Goal: Task Accomplishment & Management: Use online tool/utility

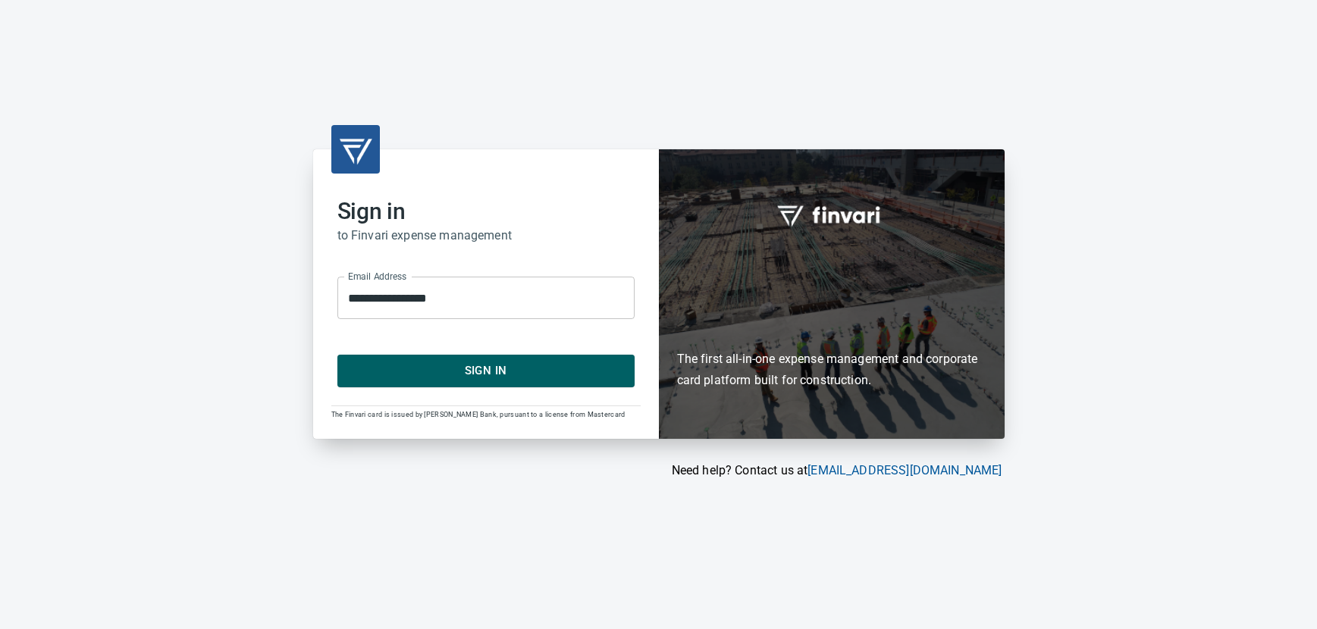
click at [461, 371] on span "Sign In" at bounding box center [486, 371] width 264 height 20
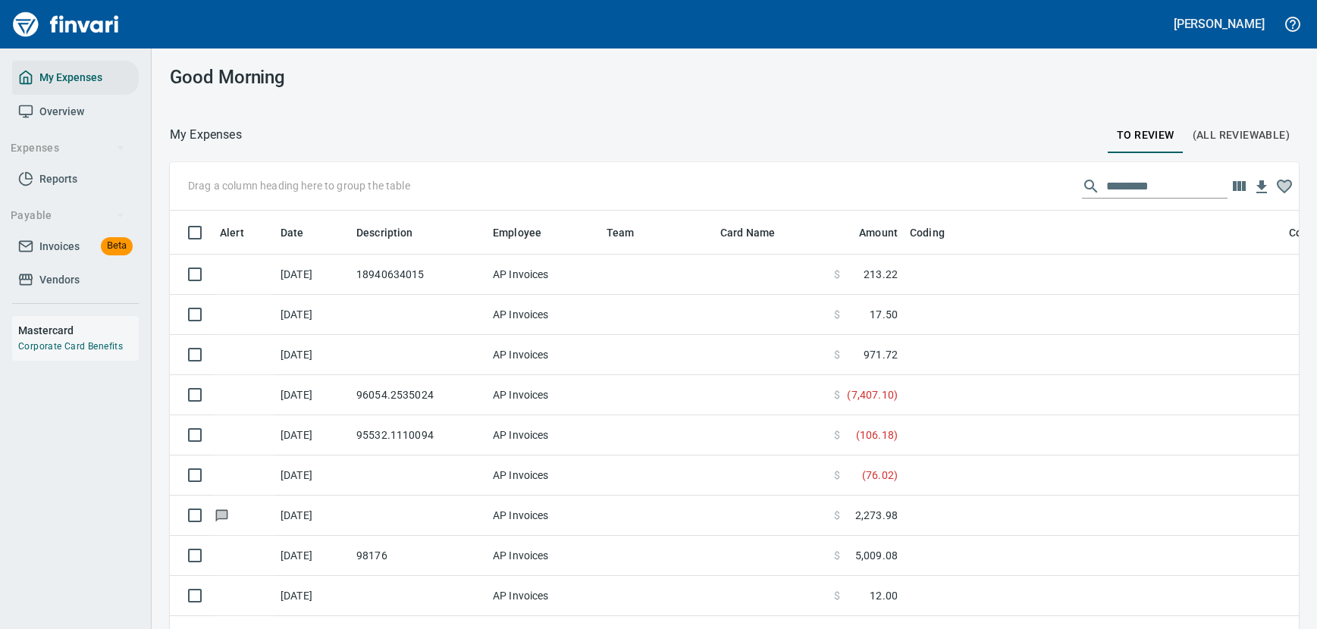
scroll to position [440, 1095]
click at [1233, 188] on icon "button" at bounding box center [1239, 186] width 13 height 10
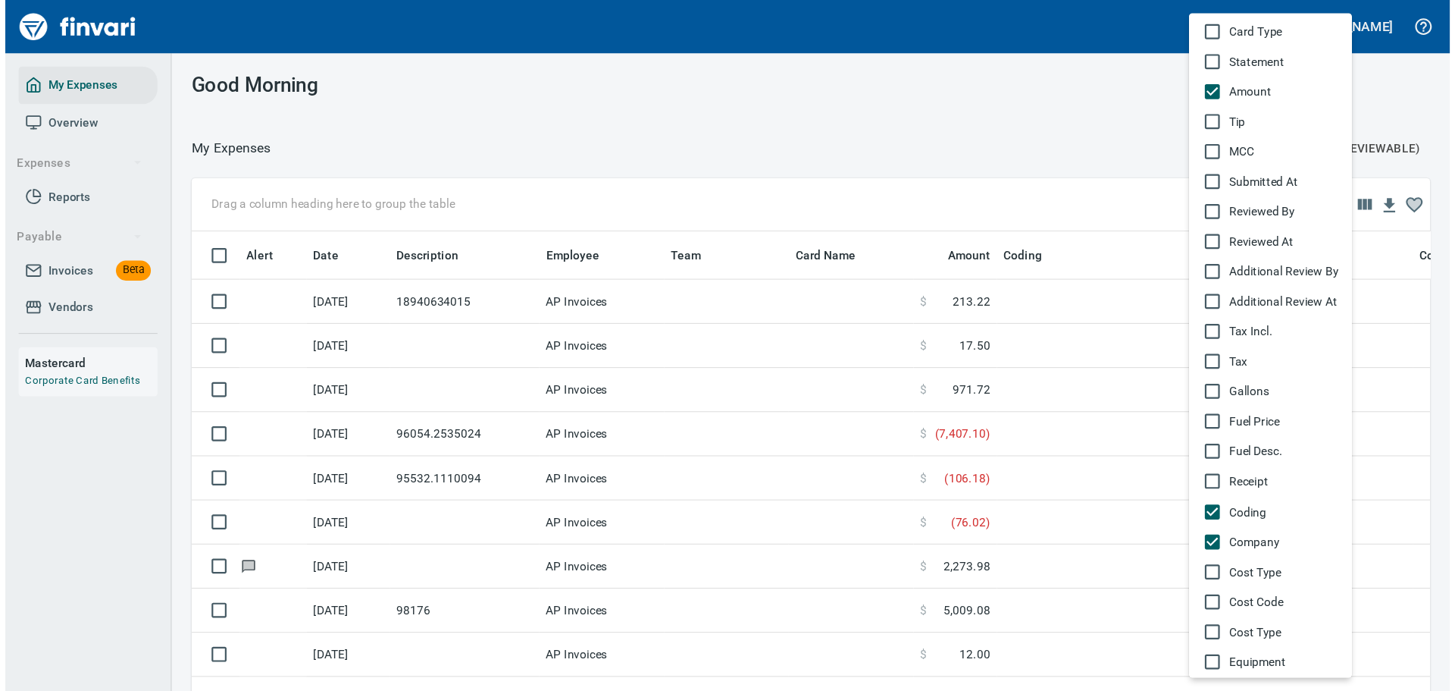
scroll to position [745, 0]
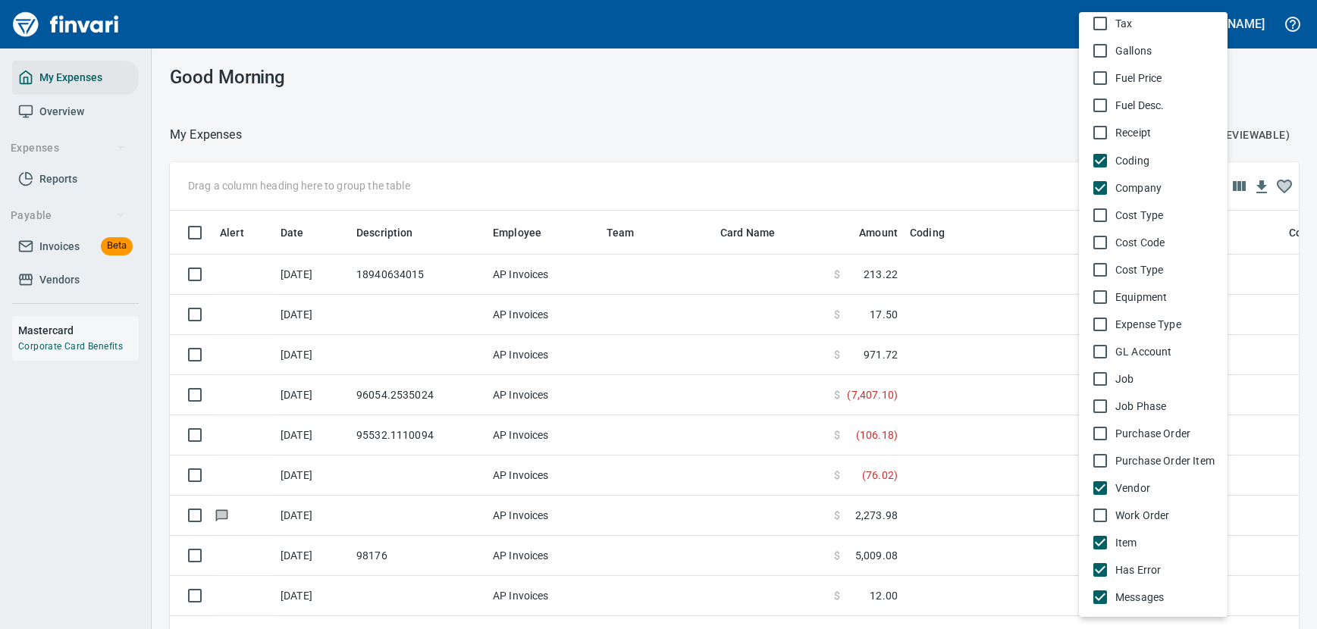
click at [896, 139] on div at bounding box center [658, 314] width 1317 height 629
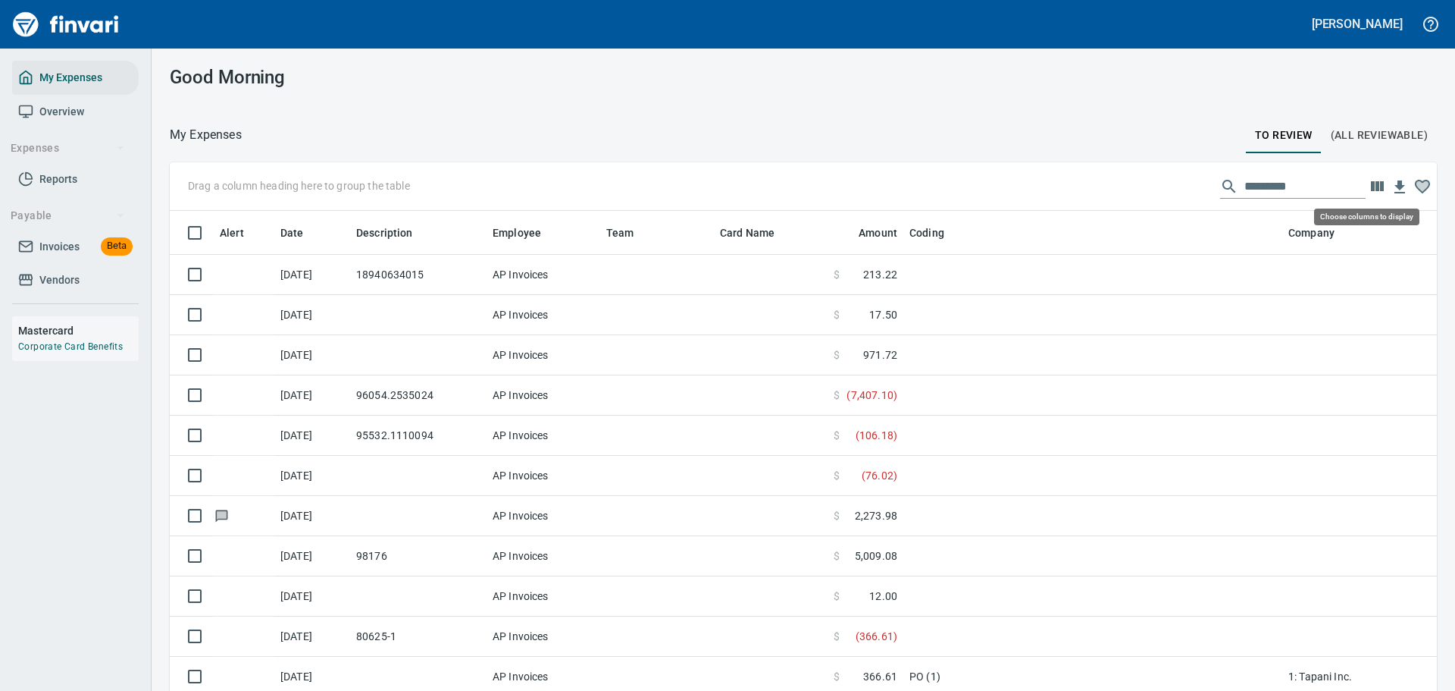
scroll to position [501, 1233]
click at [1316, 185] on icon "button" at bounding box center [1377, 186] width 13 height 10
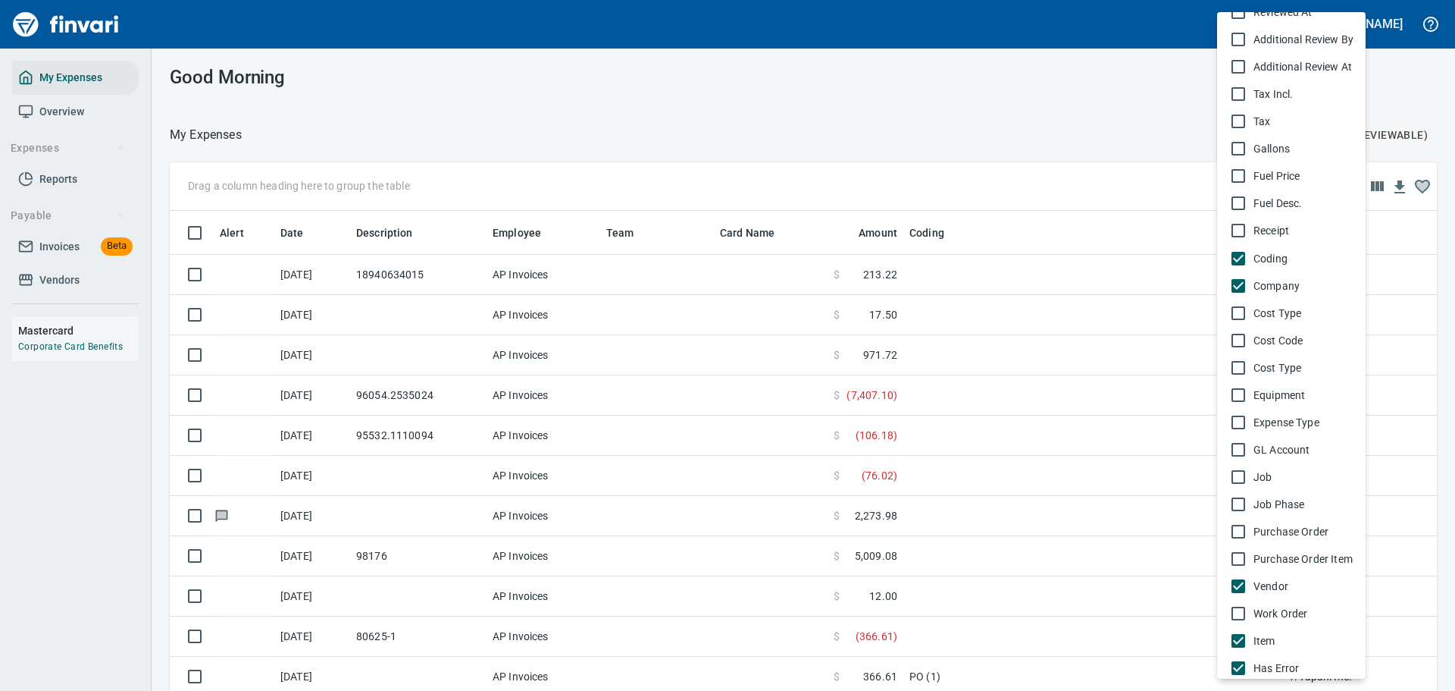
scroll to position [684, 0]
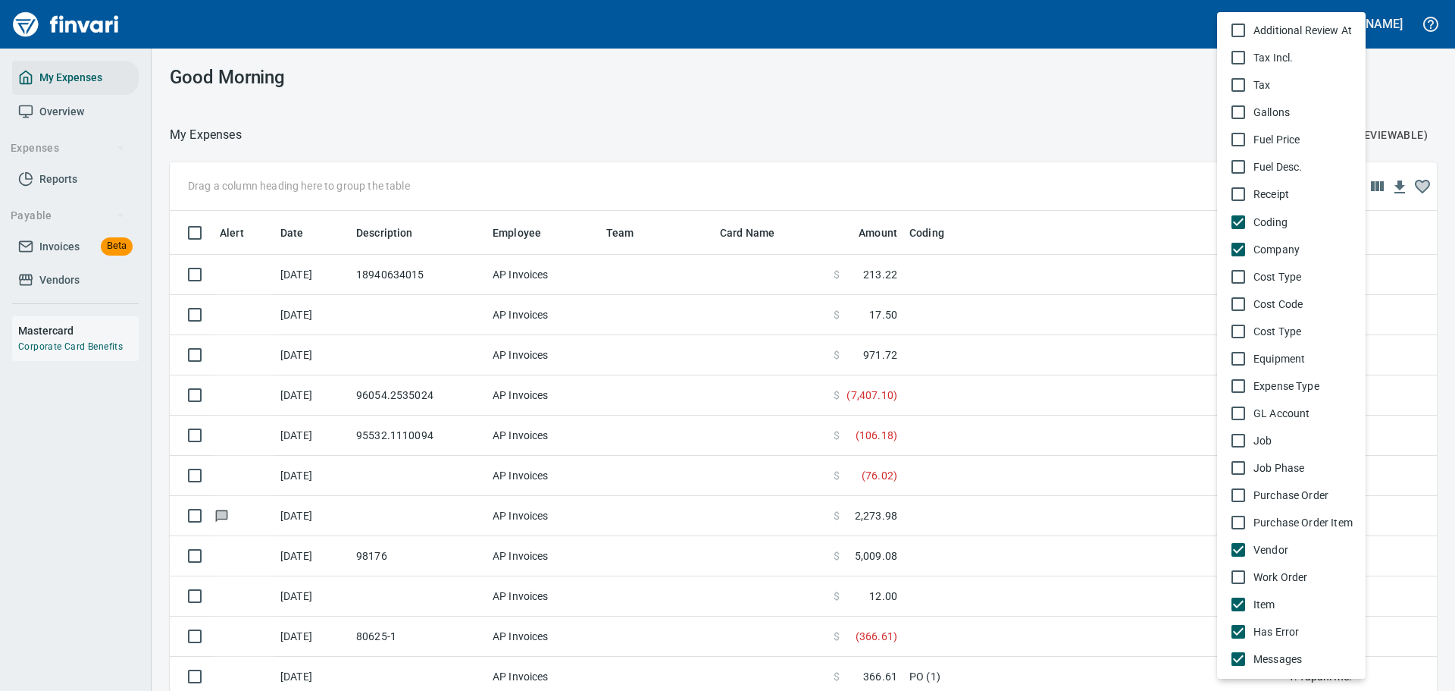
click at [1258, 546] on span "Vendor" at bounding box center [1304, 549] width 100 height 15
click at [1255, 546] on span "Vendor" at bounding box center [1304, 549] width 100 height 15
click at [924, 121] on div at bounding box center [727, 345] width 1455 height 691
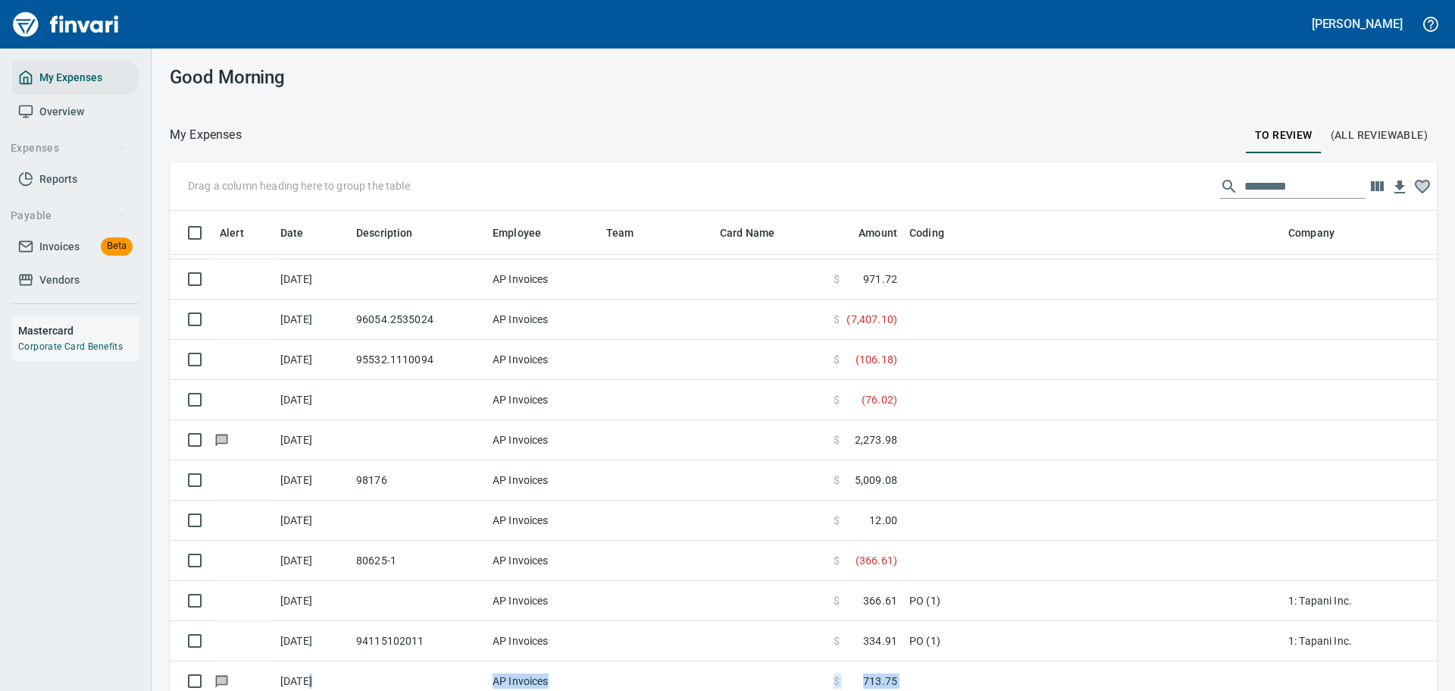
scroll to position [33, 0]
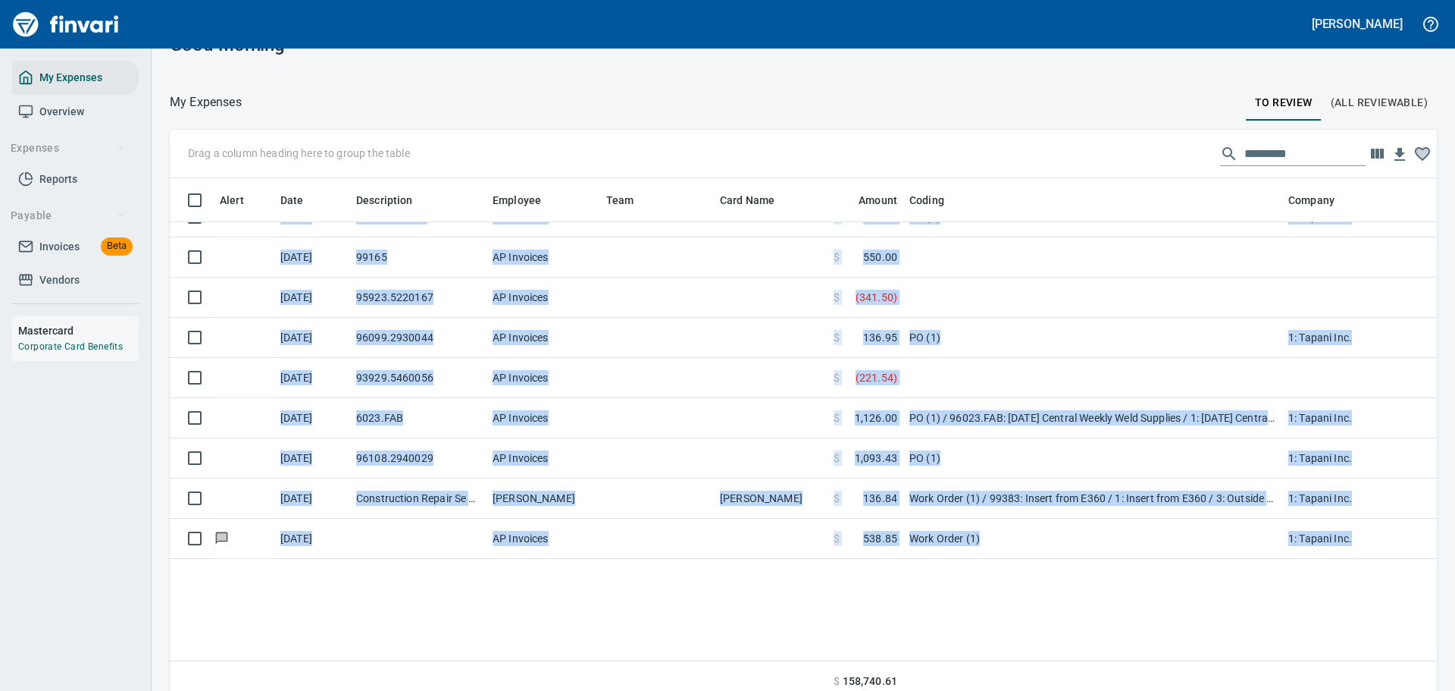
drag, startPoint x: 196, startPoint y: 684, endPoint x: 572, endPoint y: 696, distance: 375.4
click at [572, 628] on html "[PERSON_NAME] My Expenses Overview Expenses Reports Payable Invoices Beta Vendo…" at bounding box center [727, 345] width 1455 height 691
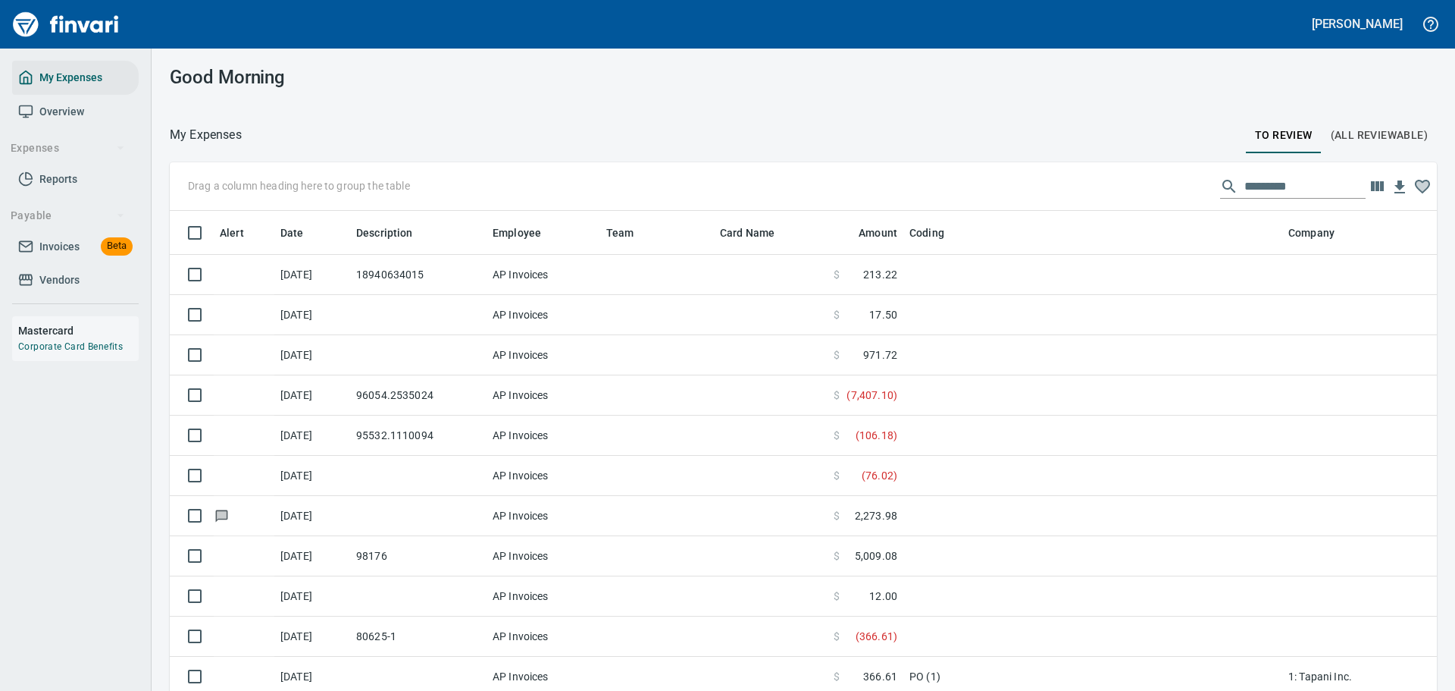
scroll to position [501, 1233]
click at [1316, 183] on icon "button" at bounding box center [1377, 186] width 13 height 10
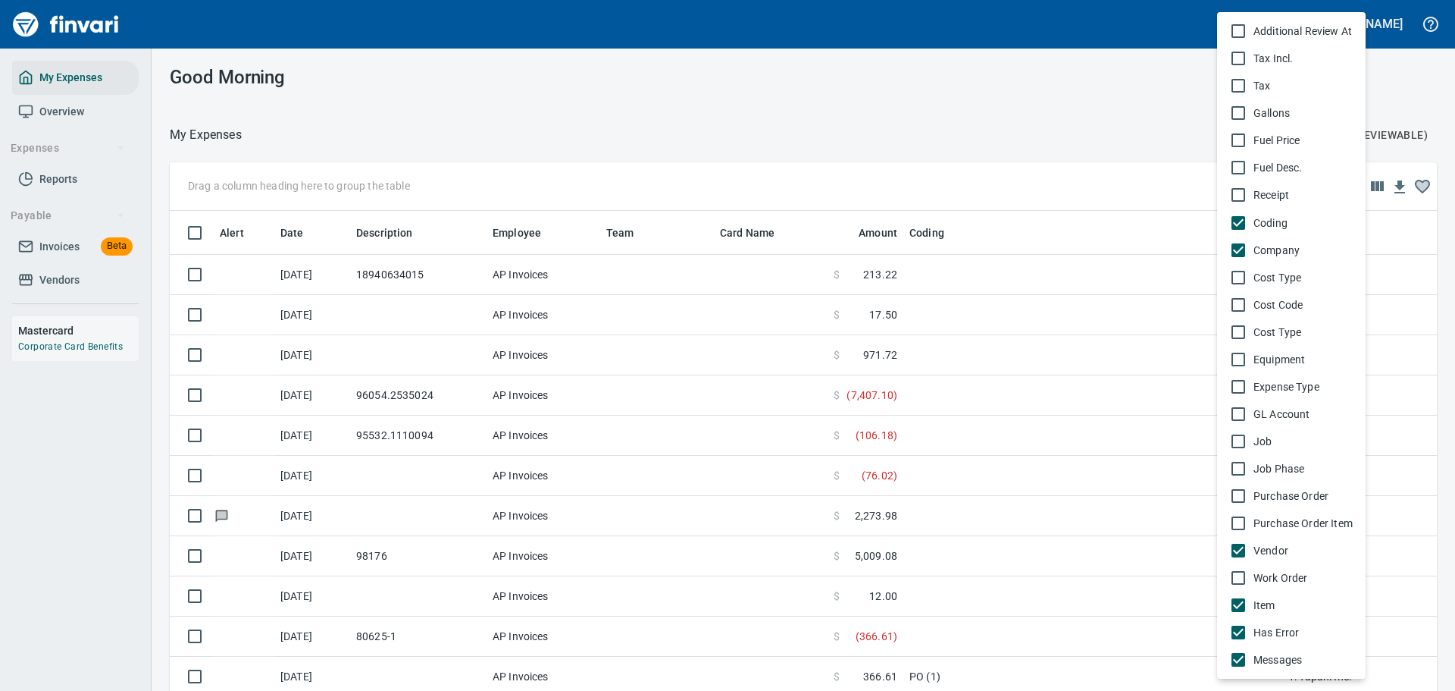
scroll to position [684, 0]
click at [1269, 550] on span "Vendor" at bounding box center [1304, 549] width 100 height 15
click at [598, 77] on div at bounding box center [727, 345] width 1455 height 691
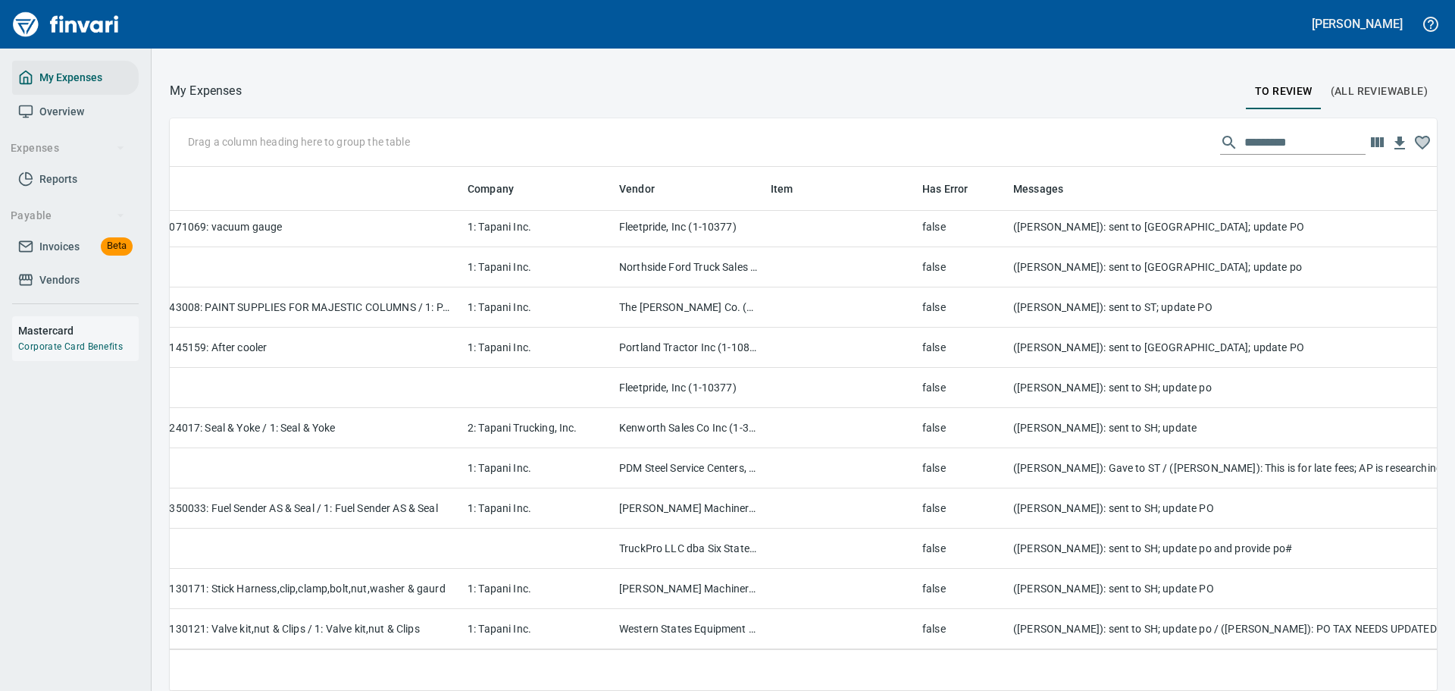
scroll to position [9017, 829]
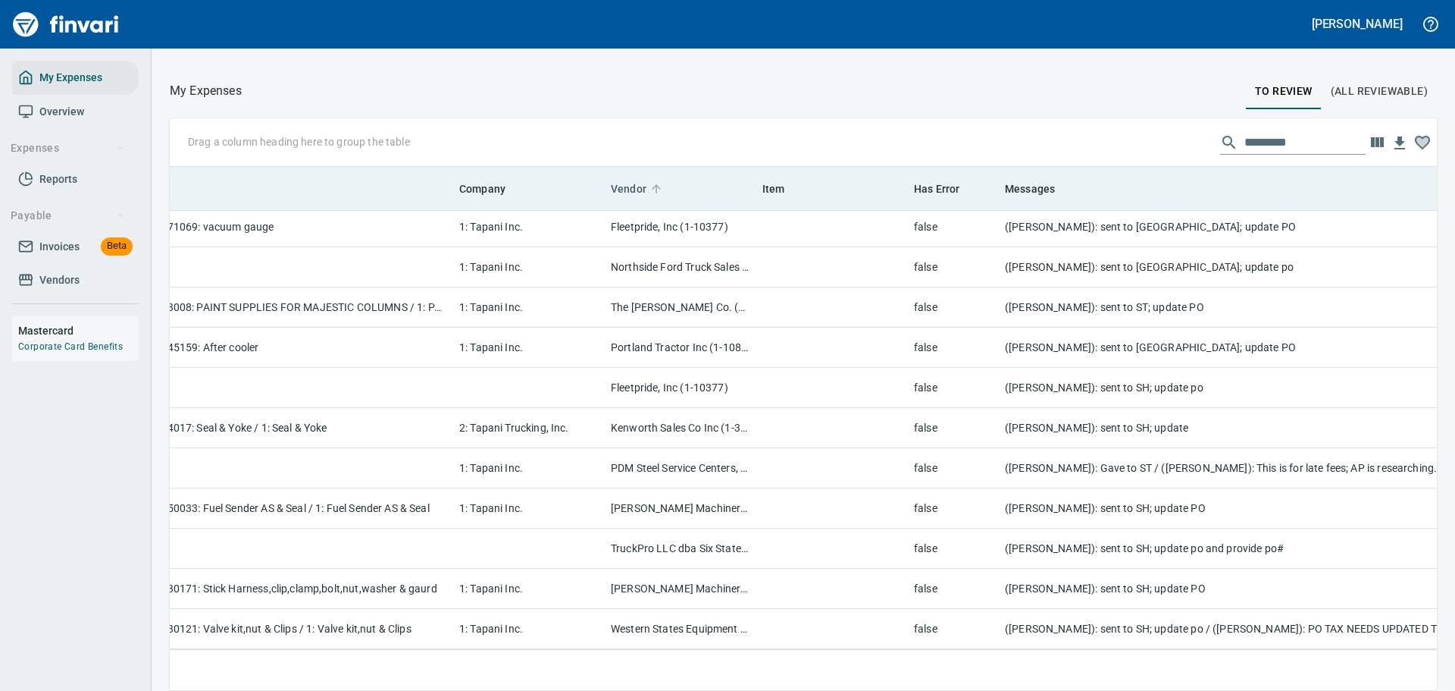
click at [655, 186] on icon at bounding box center [656, 188] width 9 height 9
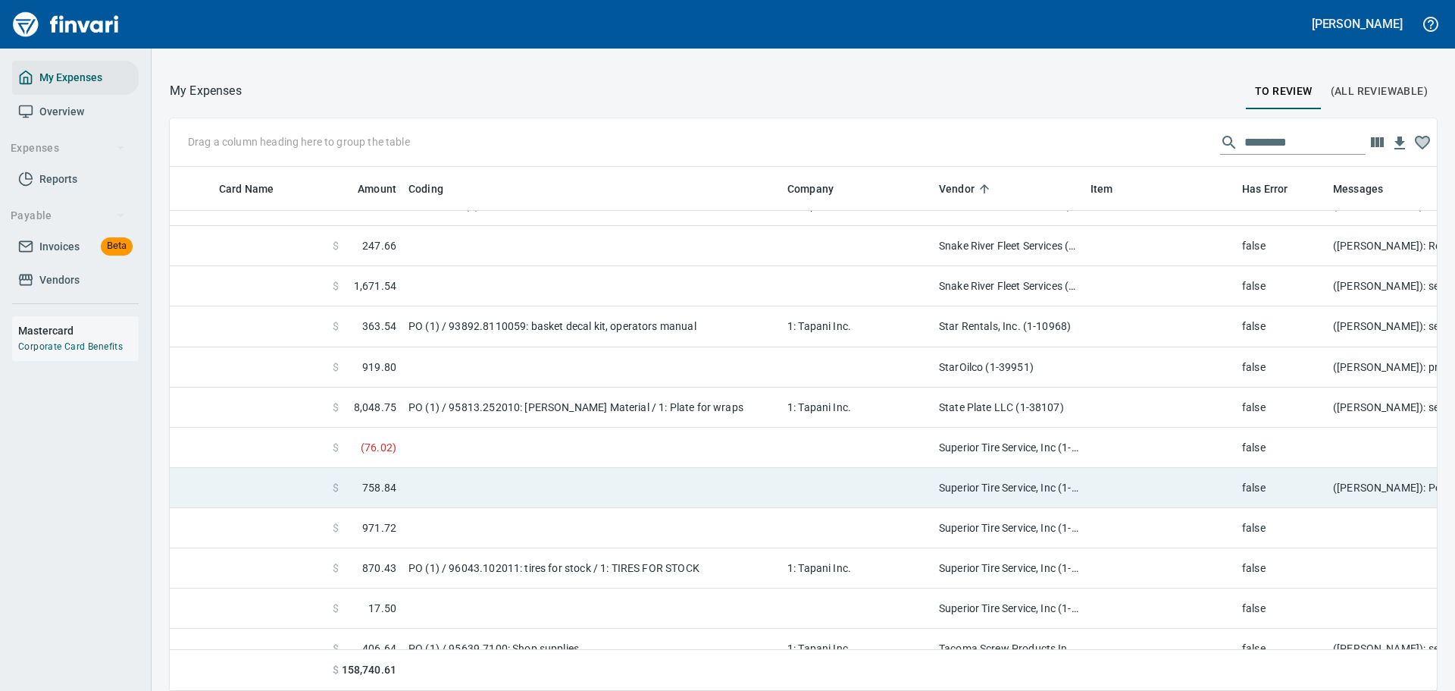
scroll to position [8183, 500]
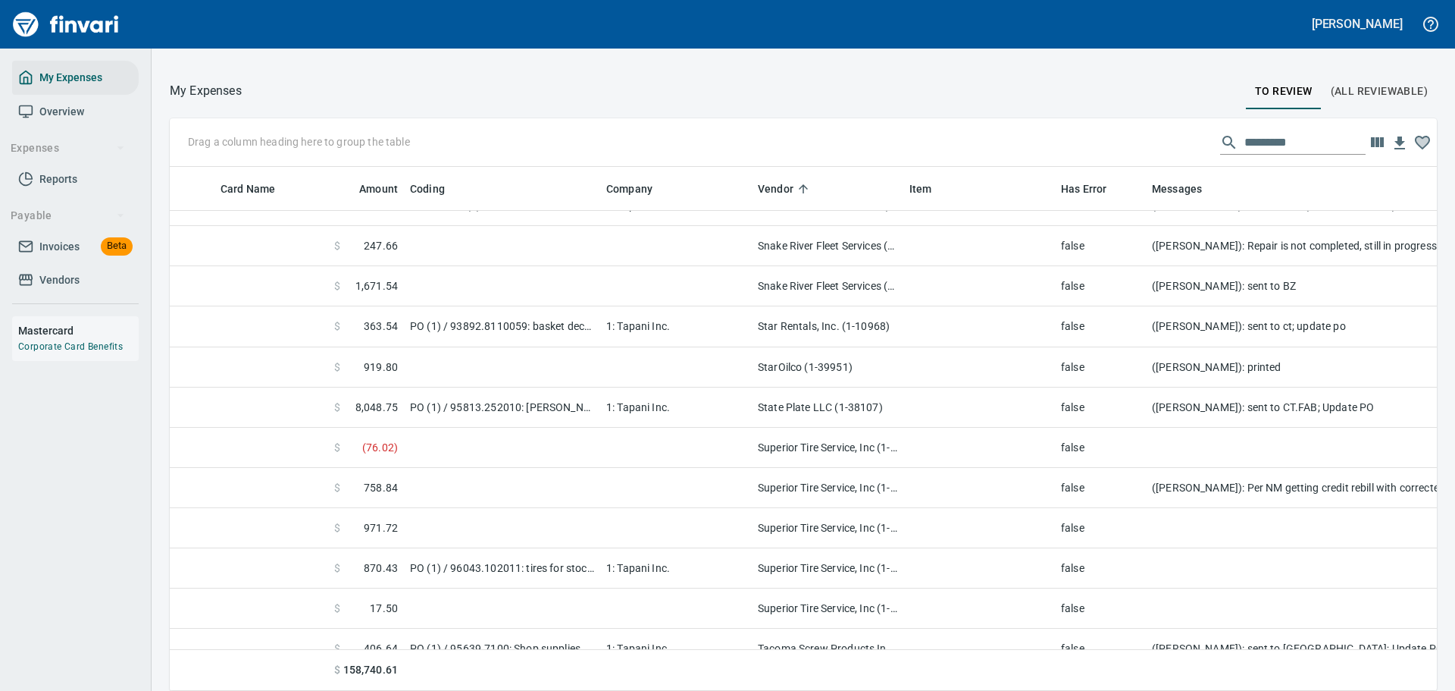
drag, startPoint x: 780, startPoint y: 196, endPoint x: 597, endPoint y: 194, distance: 182.7
click at [597, 194] on body "[PERSON_NAME] My Expenses Overview Expenses Reports Payable Invoices Beta Vendo…" at bounding box center [727, 345] width 1455 height 691
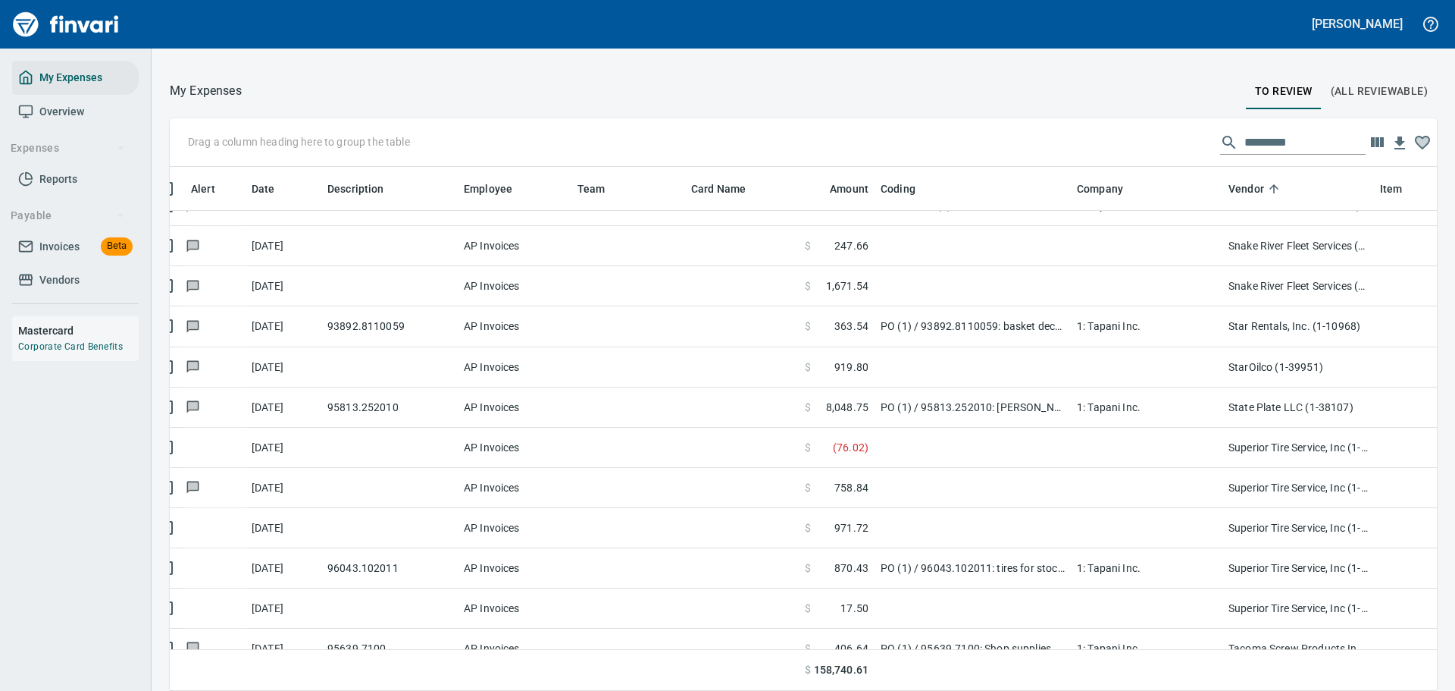
scroll to position [8183, 0]
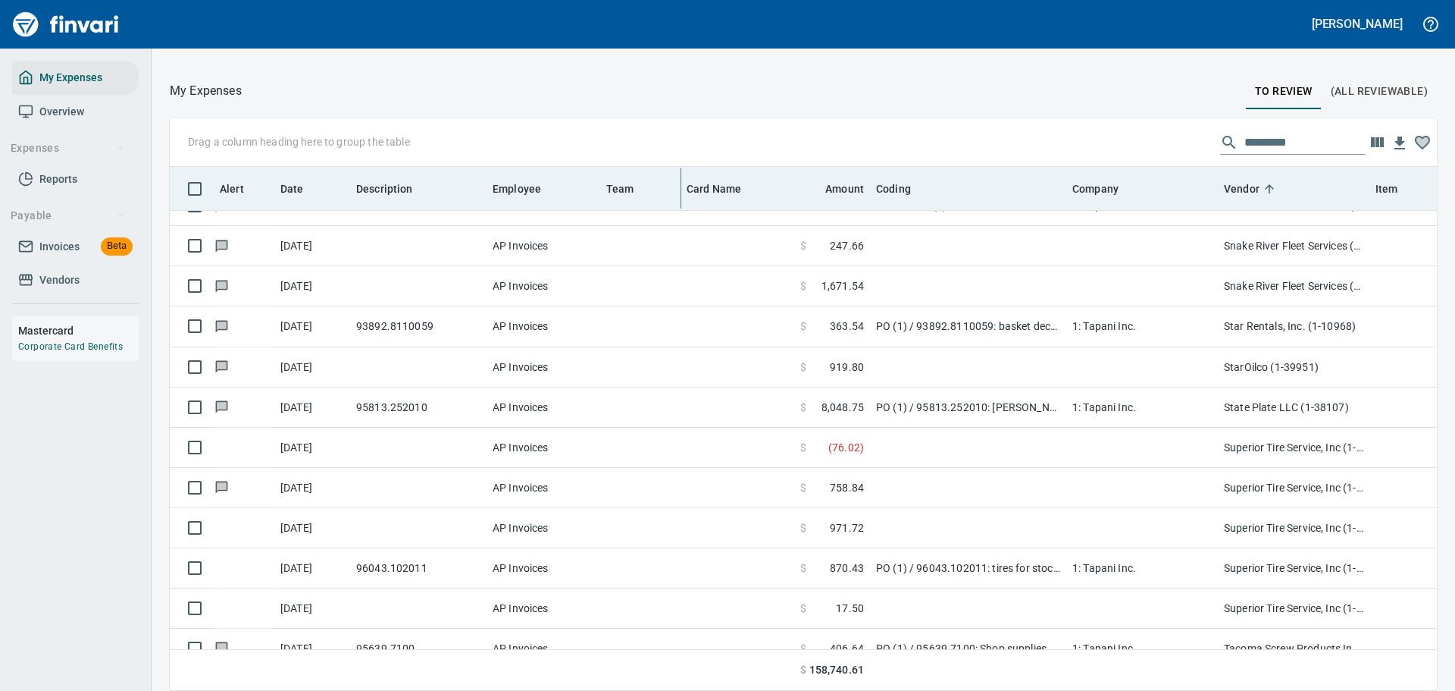
drag, startPoint x: 717, startPoint y: 190, endPoint x: 658, endPoint y: 198, distance: 59.6
click at [658, 198] on body "[PERSON_NAME] My Expenses Overview Expenses Reports Payable Invoices Beta Vendo…" at bounding box center [727, 345] width 1455 height 691
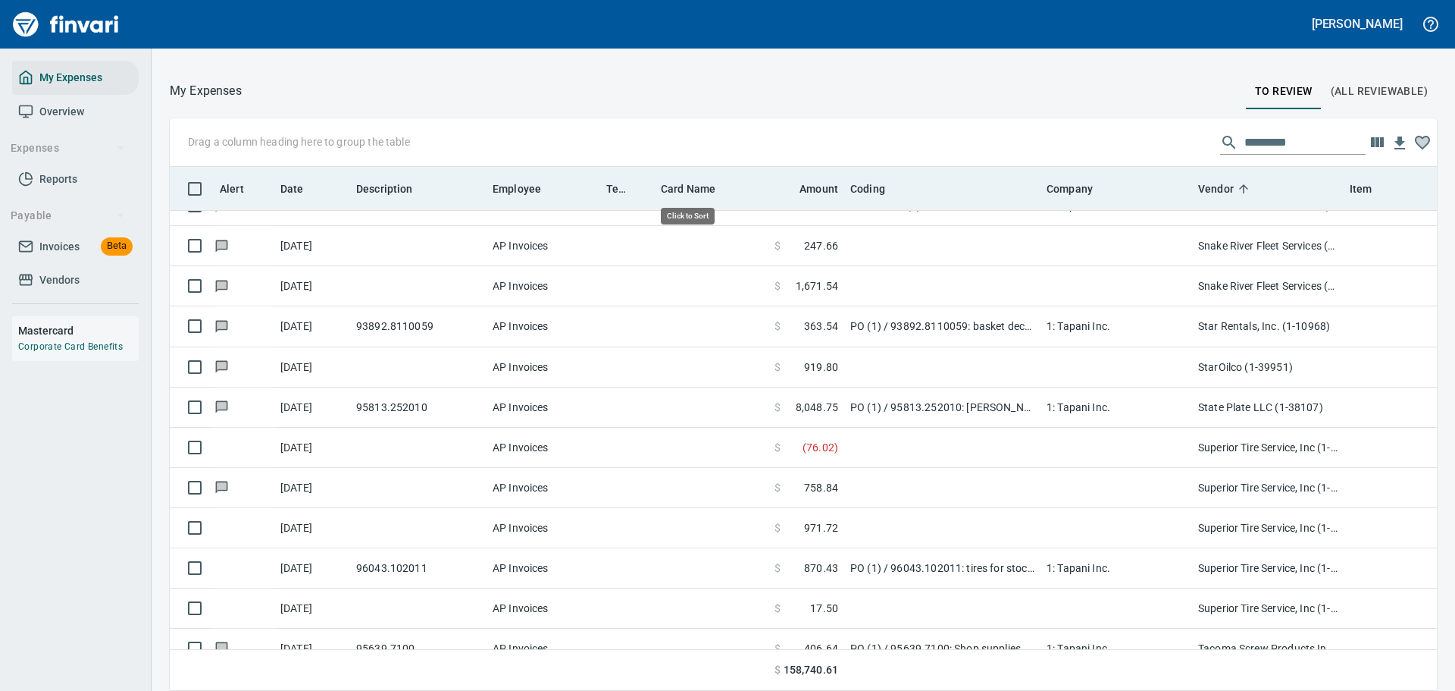
scroll to position [501, 1233]
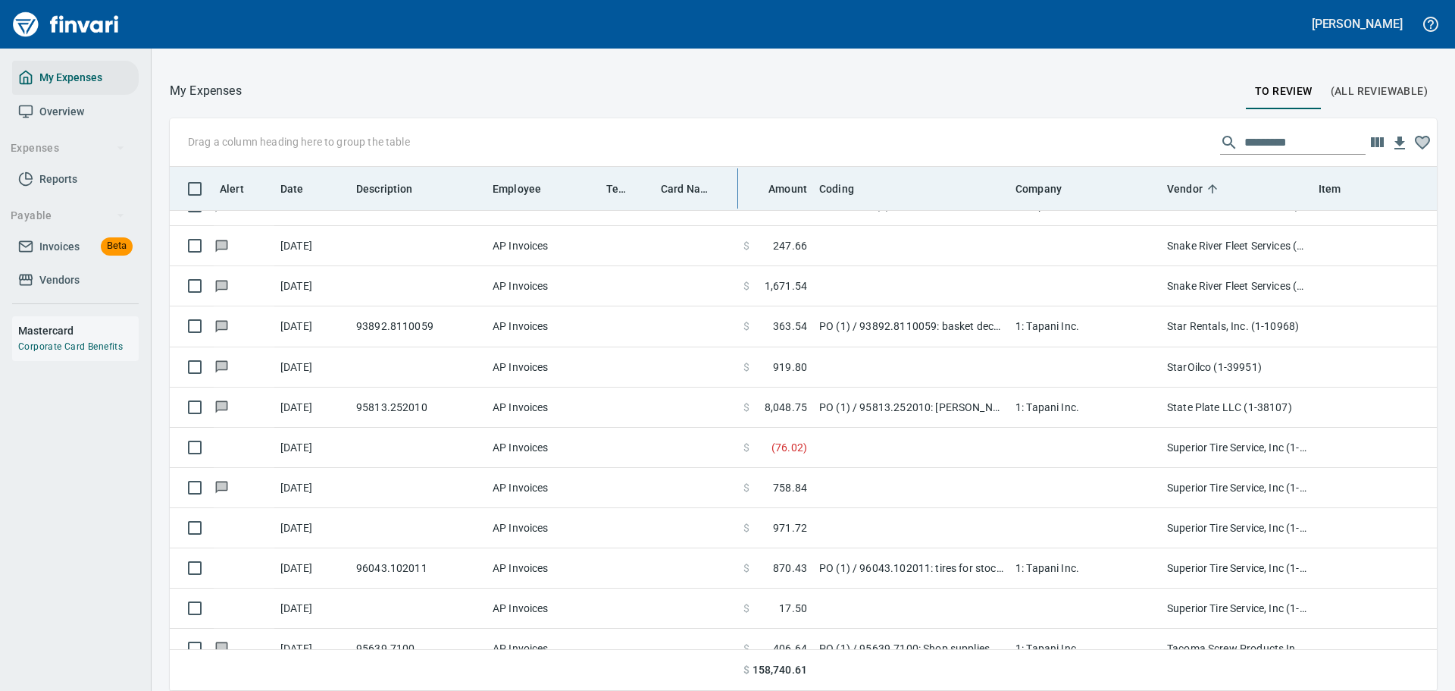
drag, startPoint x: 769, startPoint y: 188, endPoint x: 722, endPoint y: 196, distance: 47.6
click at [722, 196] on body "[PERSON_NAME] My Expenses Overview Expenses Reports Payable Invoices Beta Vendo…" at bounding box center [727, 345] width 1455 height 691
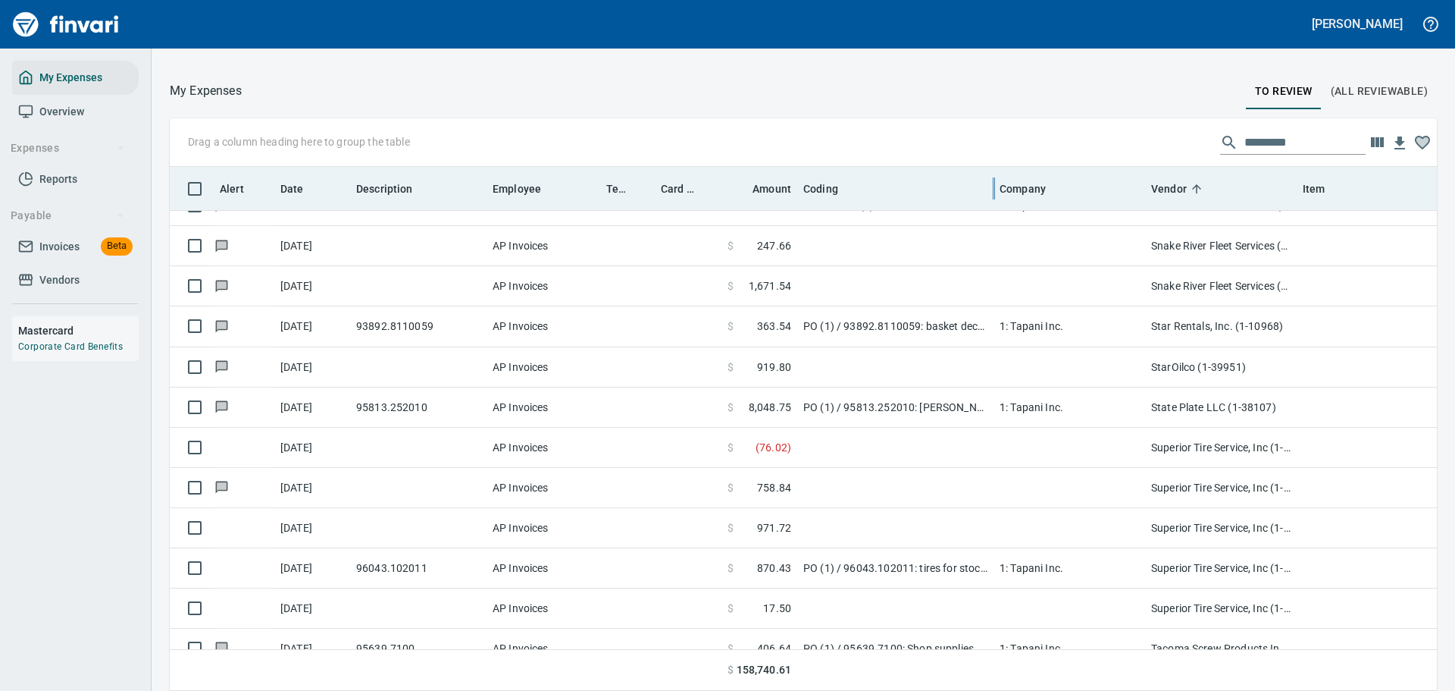
click at [989, 199] on div at bounding box center [994, 188] width 12 height 43
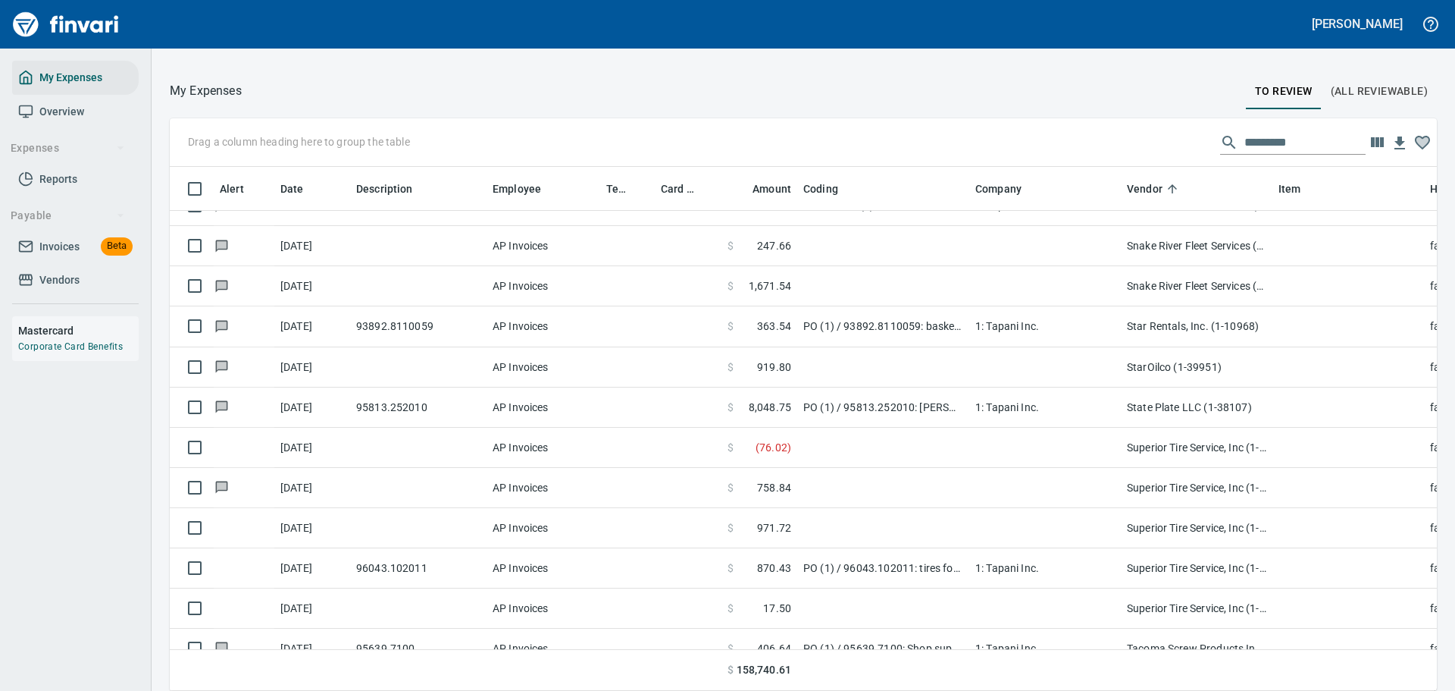
drag, startPoint x: 995, startPoint y: 194, endPoint x: 965, endPoint y: 196, distance: 29.6
click at [965, 196] on body "[PERSON_NAME] My Expenses Overview Expenses Reports Payable Invoices Beta Vendo…" at bounding box center [727, 345] width 1455 height 691
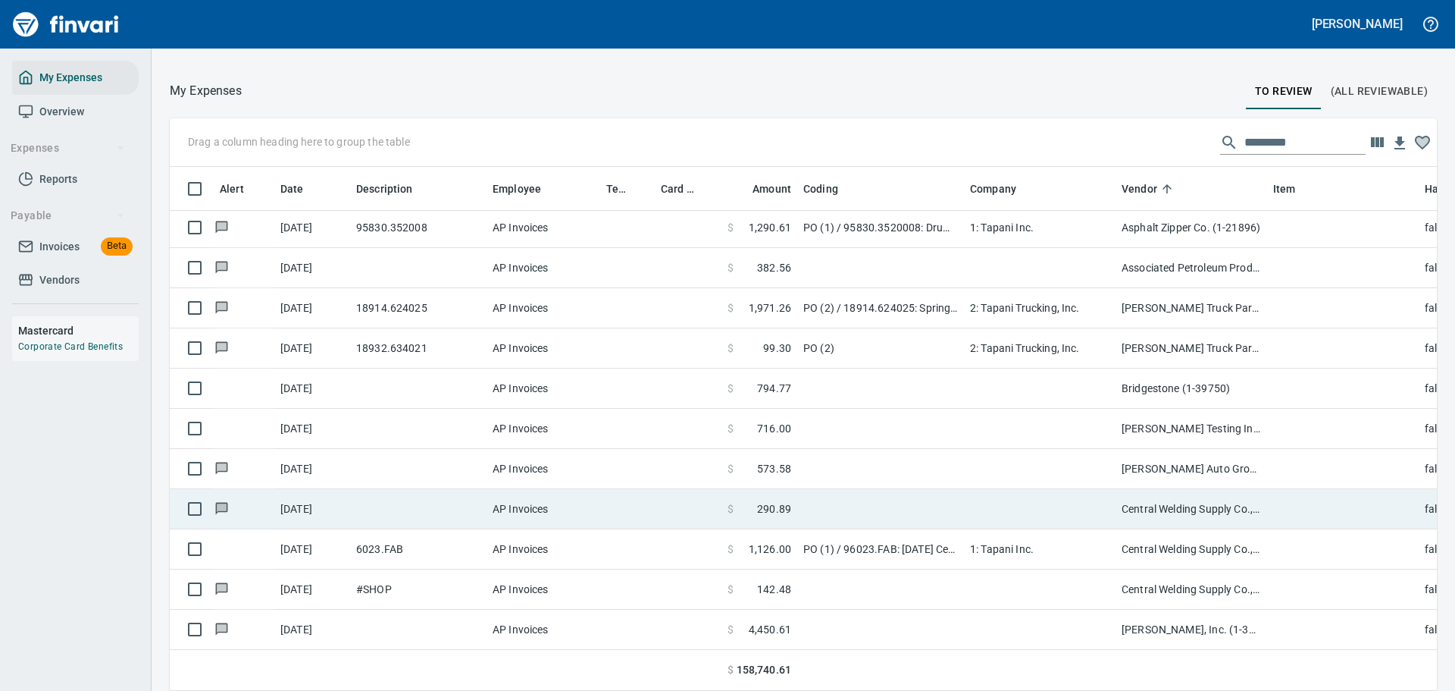
scroll to position [982, 0]
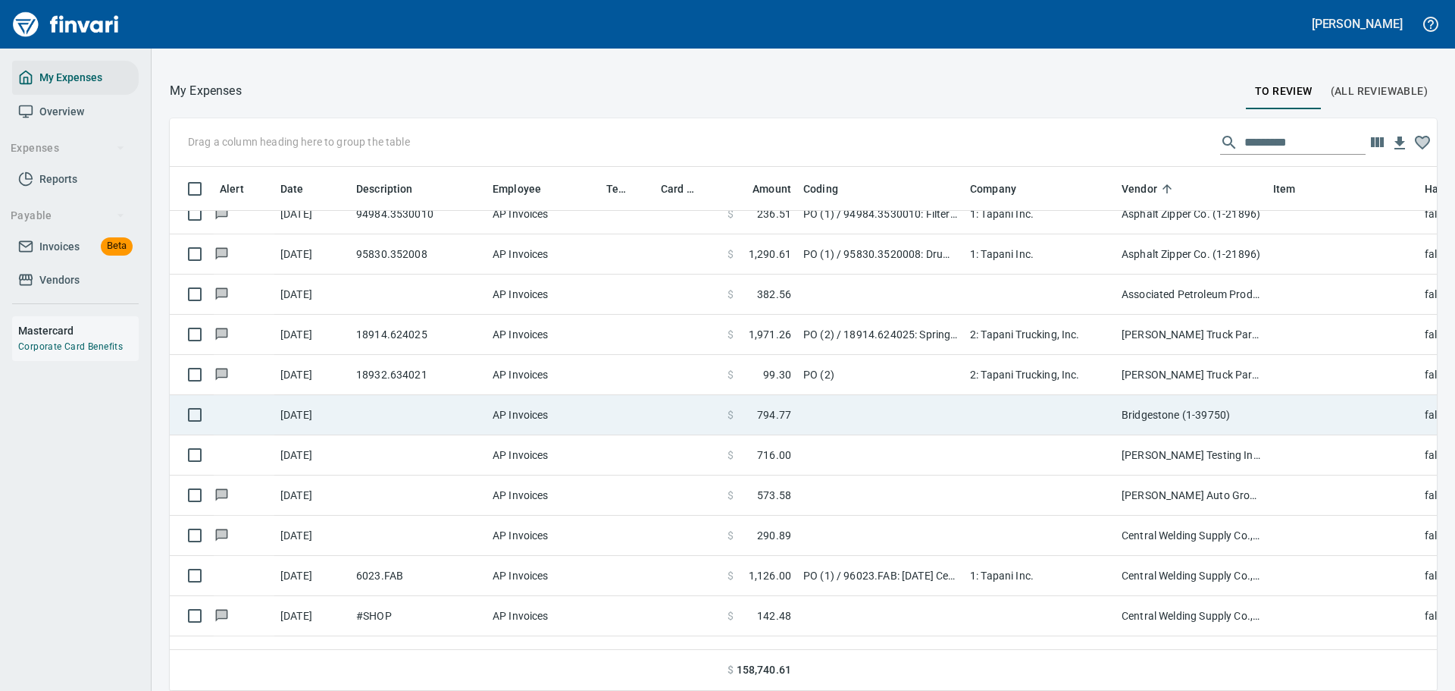
click at [800, 416] on td at bounding box center [880, 415] width 167 height 40
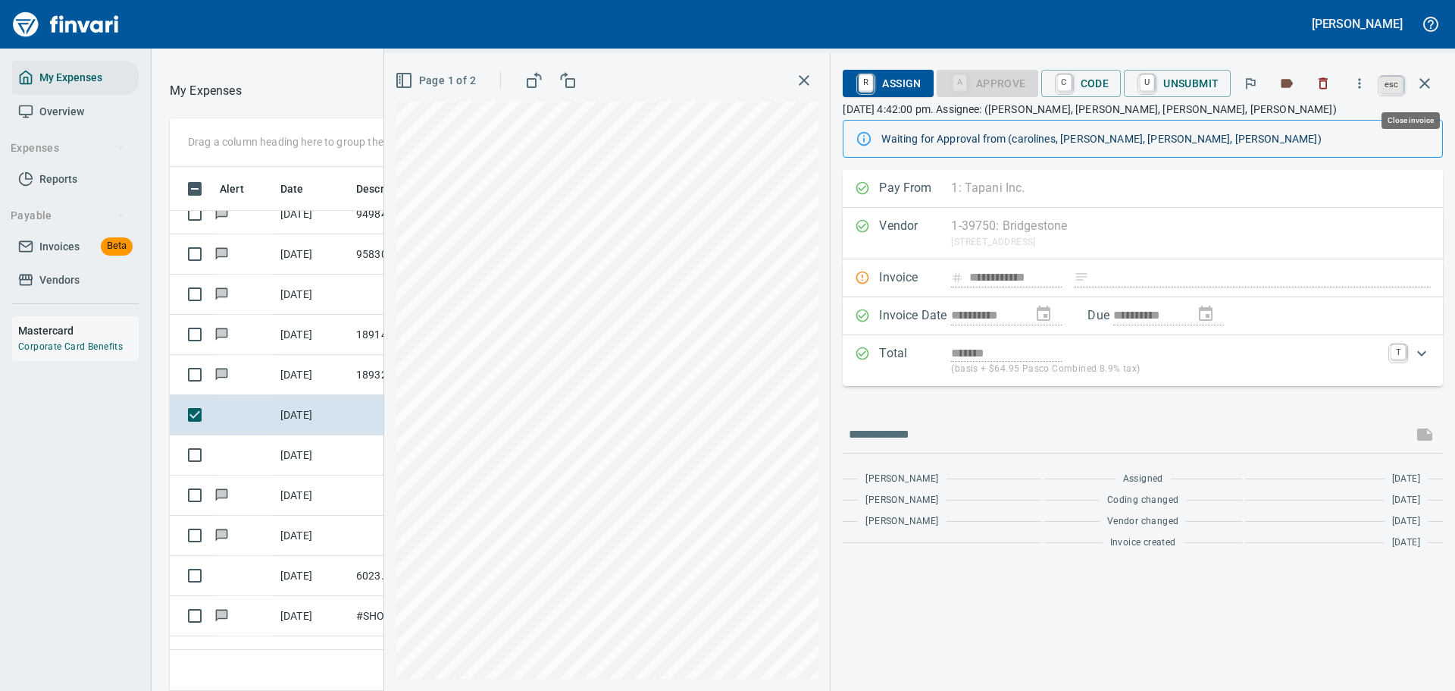
scroll to position [501, 854]
click at [1316, 81] on icon "button" at bounding box center [1425, 83] width 18 height 18
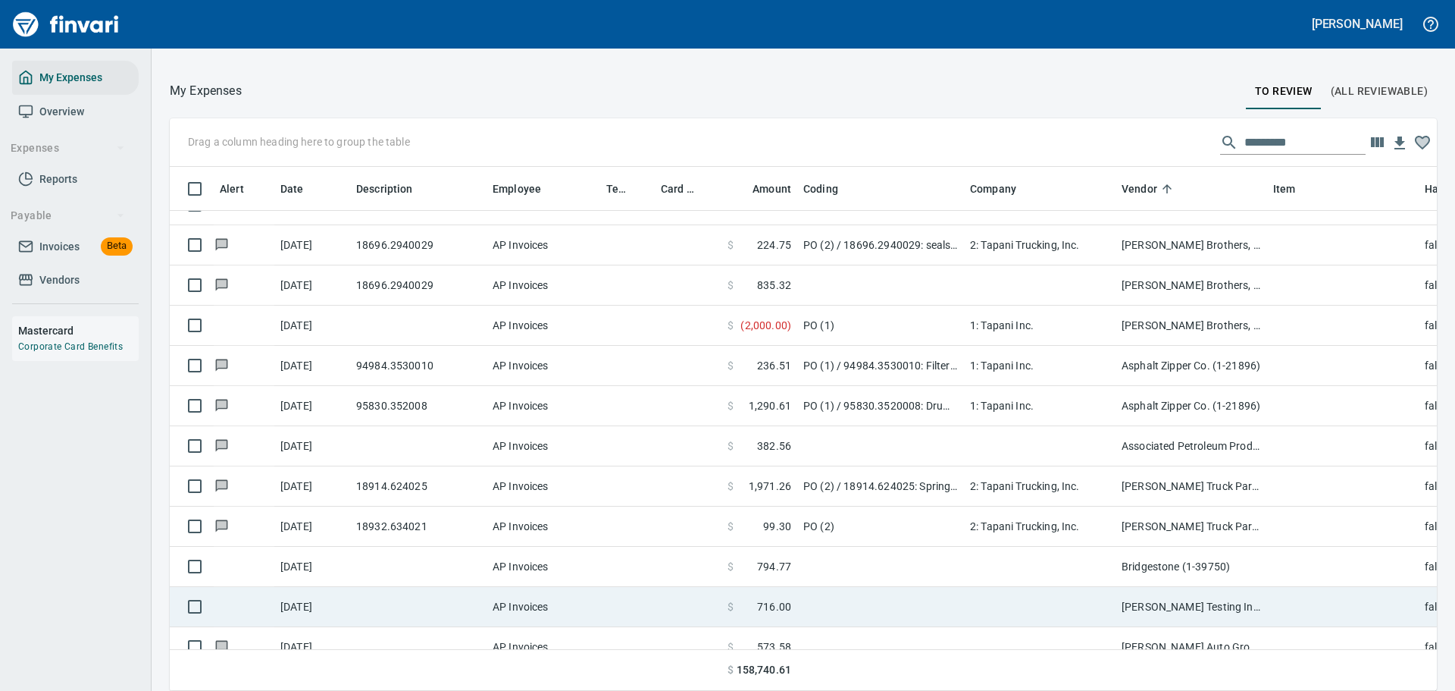
scroll to position [754, 0]
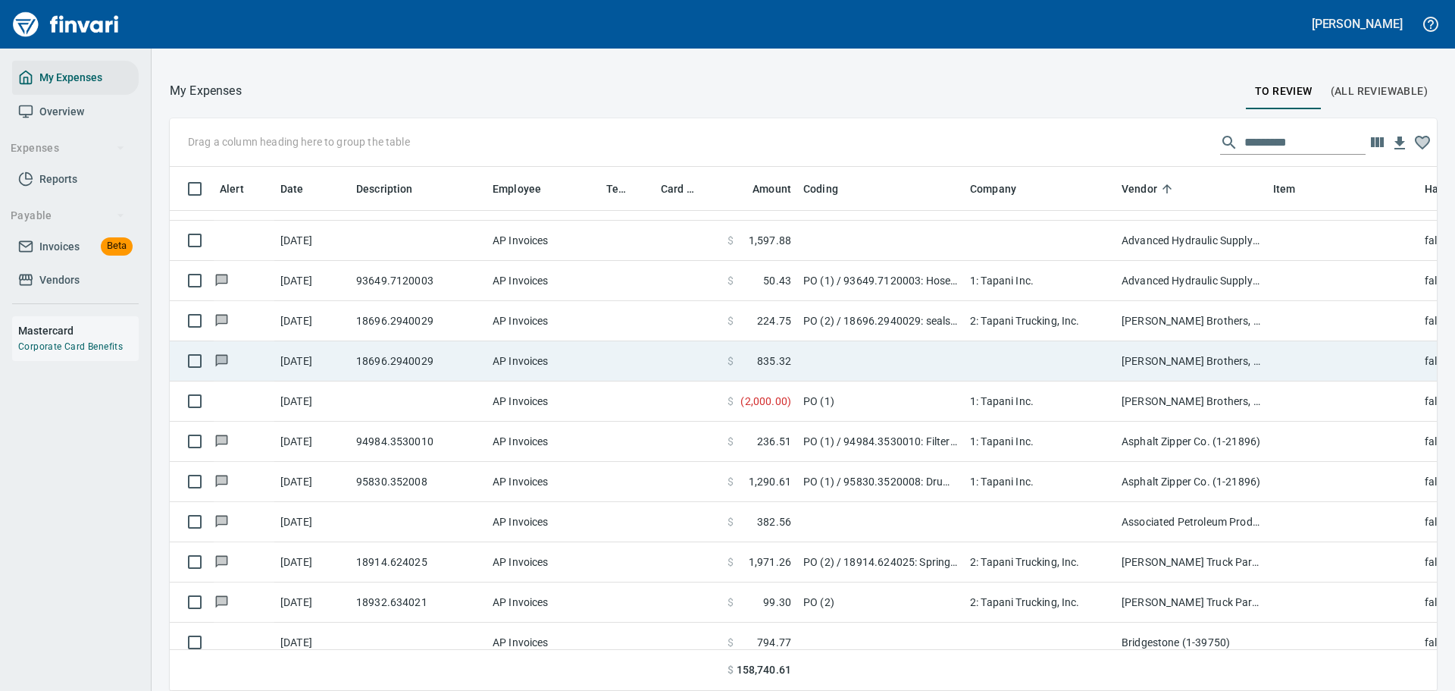
click at [807, 365] on td at bounding box center [880, 361] width 167 height 40
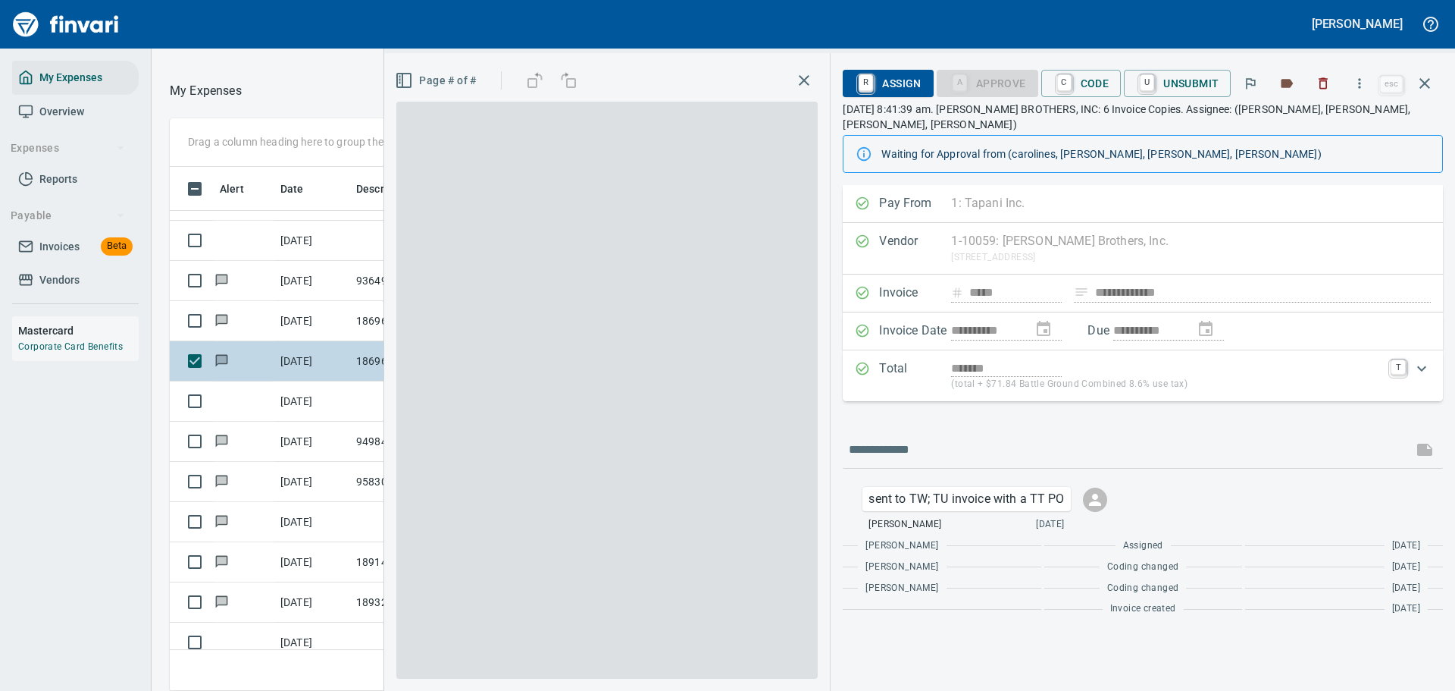
scroll to position [501, 854]
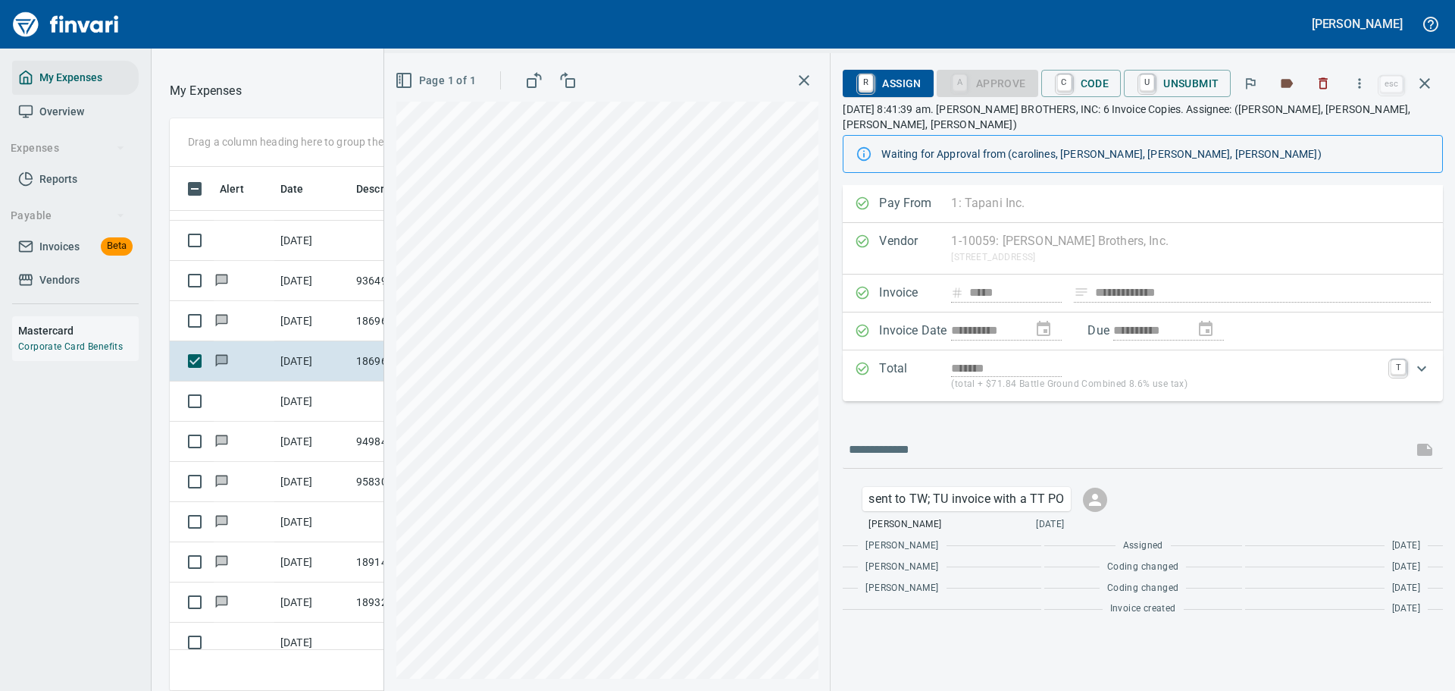
click at [1066, 72] on span "C Code" at bounding box center [1082, 83] width 56 height 26
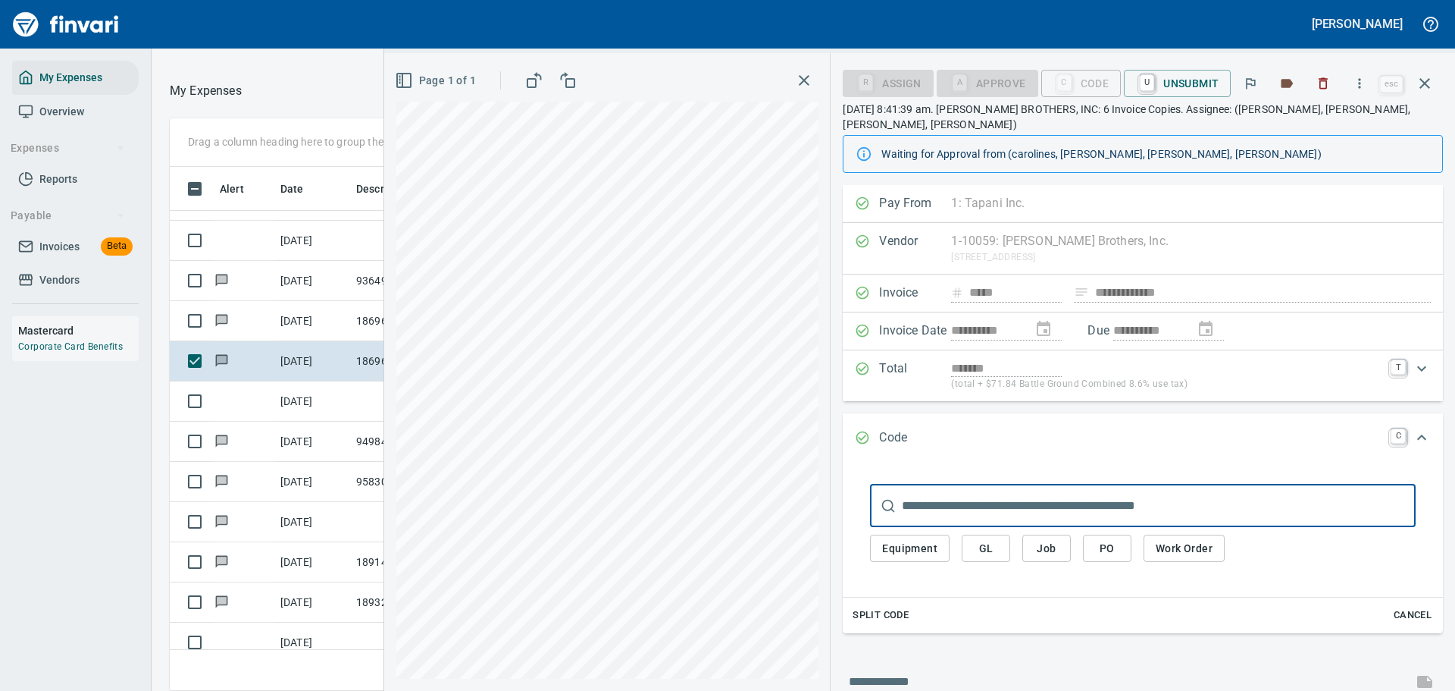
click at [1100, 539] on span "PO" at bounding box center [1107, 548] width 24 height 19
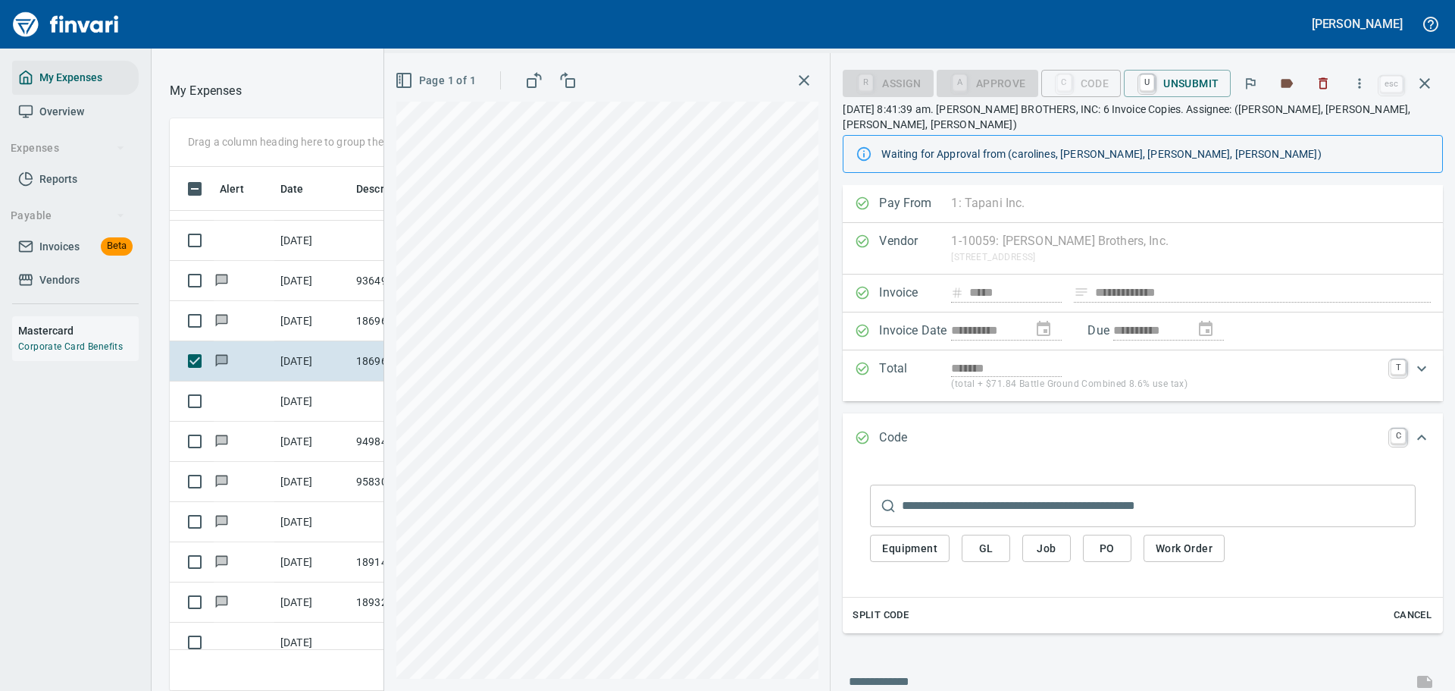
click at [831, 487] on div "Page 1 of 1" at bounding box center [607, 371] width 446 height 637
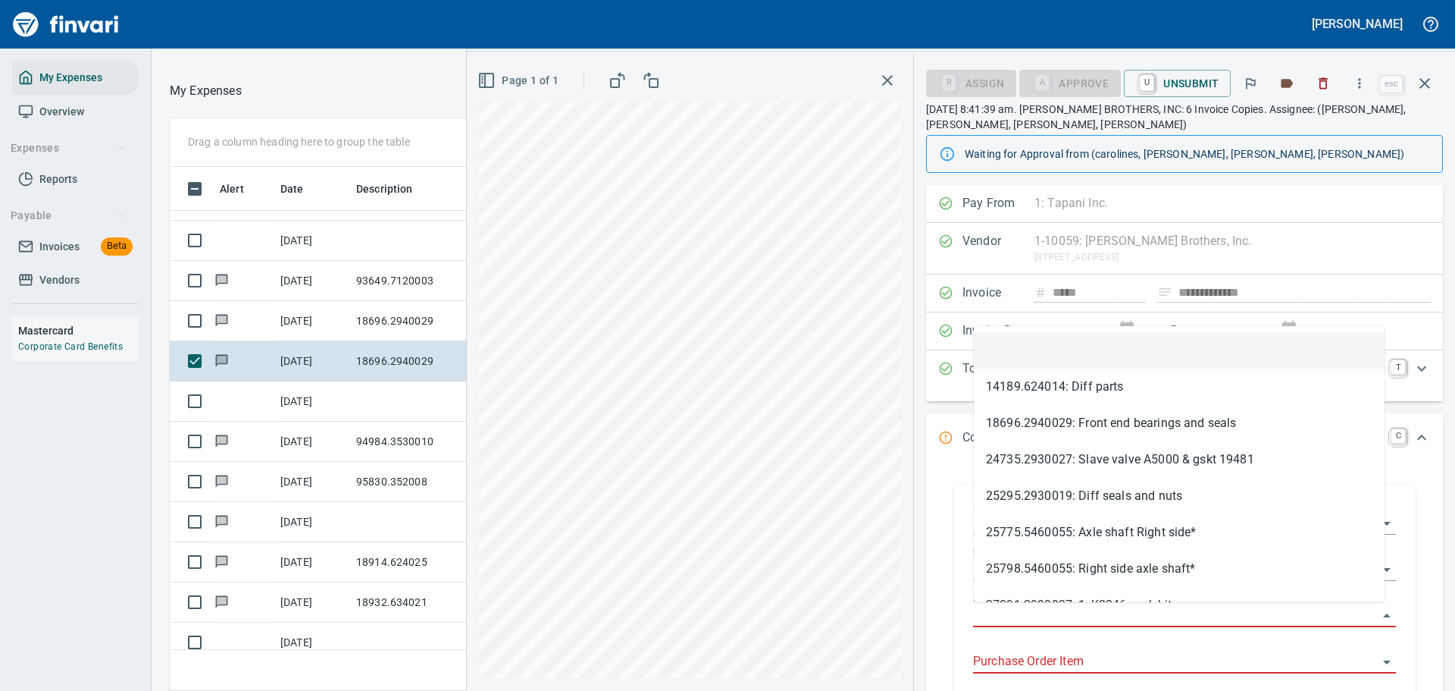
click at [1054, 612] on input "Purchase Order" at bounding box center [1175, 615] width 405 height 21
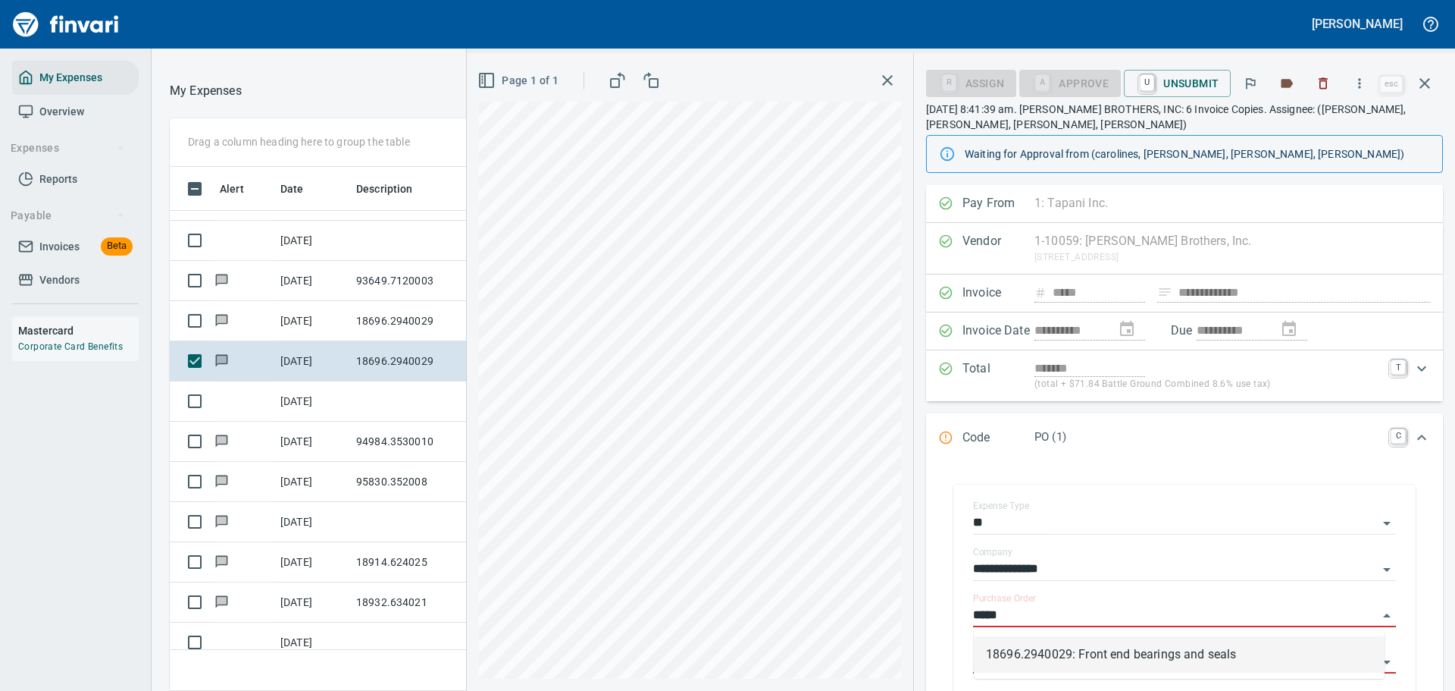
click at [1051, 628] on li "18696.2940029: Front end bearings and seals" at bounding box center [1179, 654] width 411 height 36
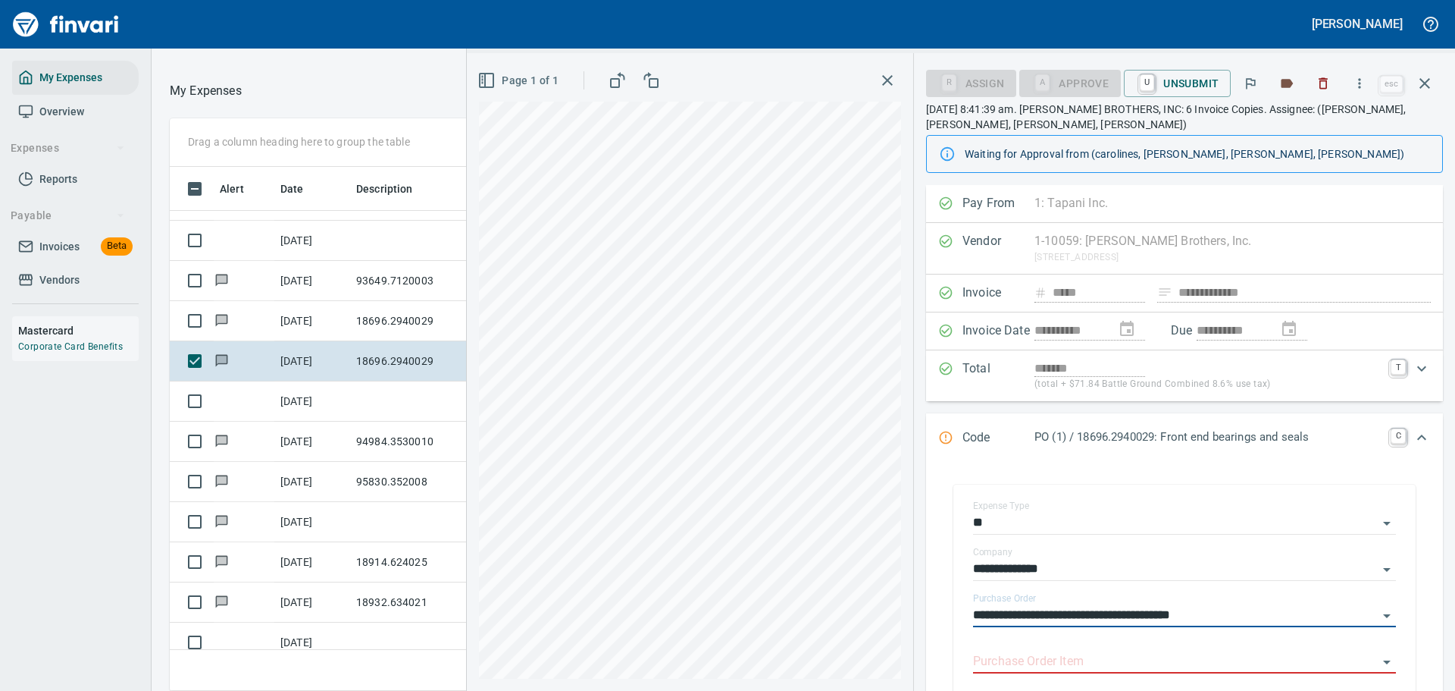
scroll to position [152, 0]
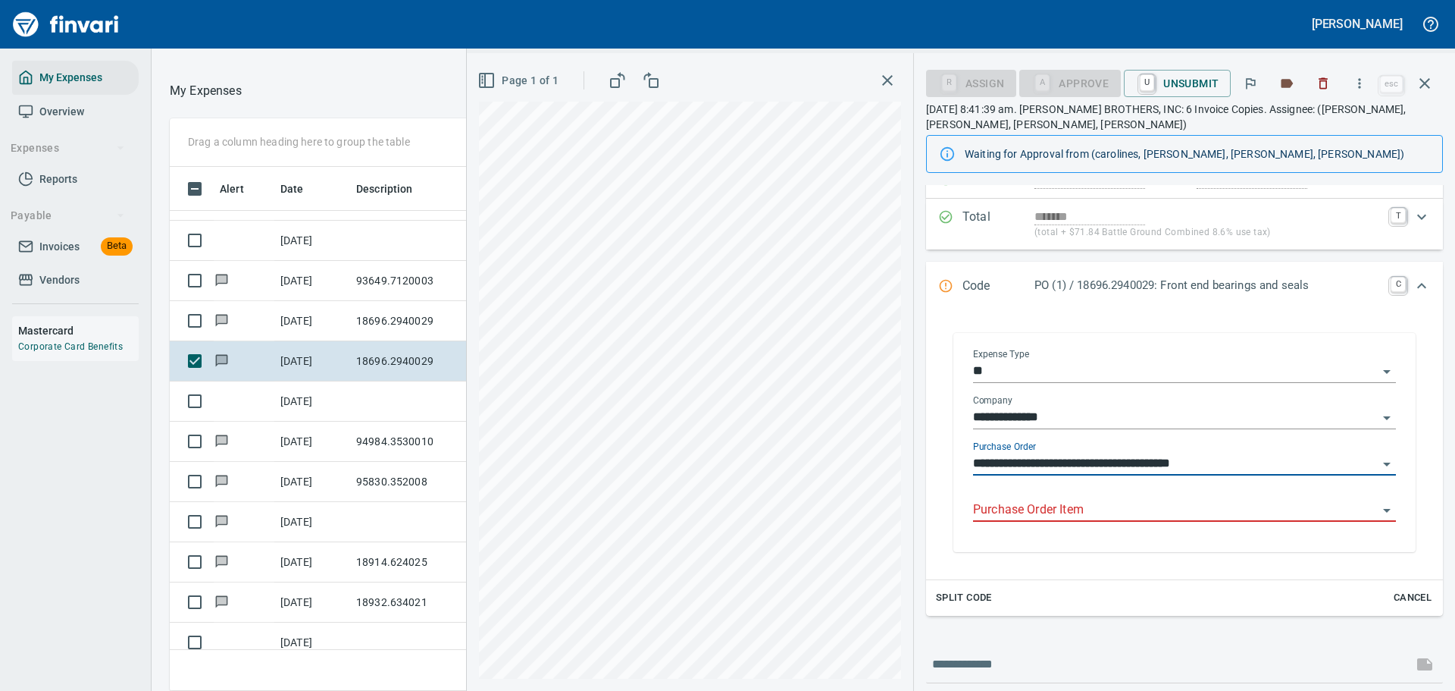
type input "**********"
click at [1020, 514] on input "Purchase Order Item" at bounding box center [1175, 510] width 405 height 21
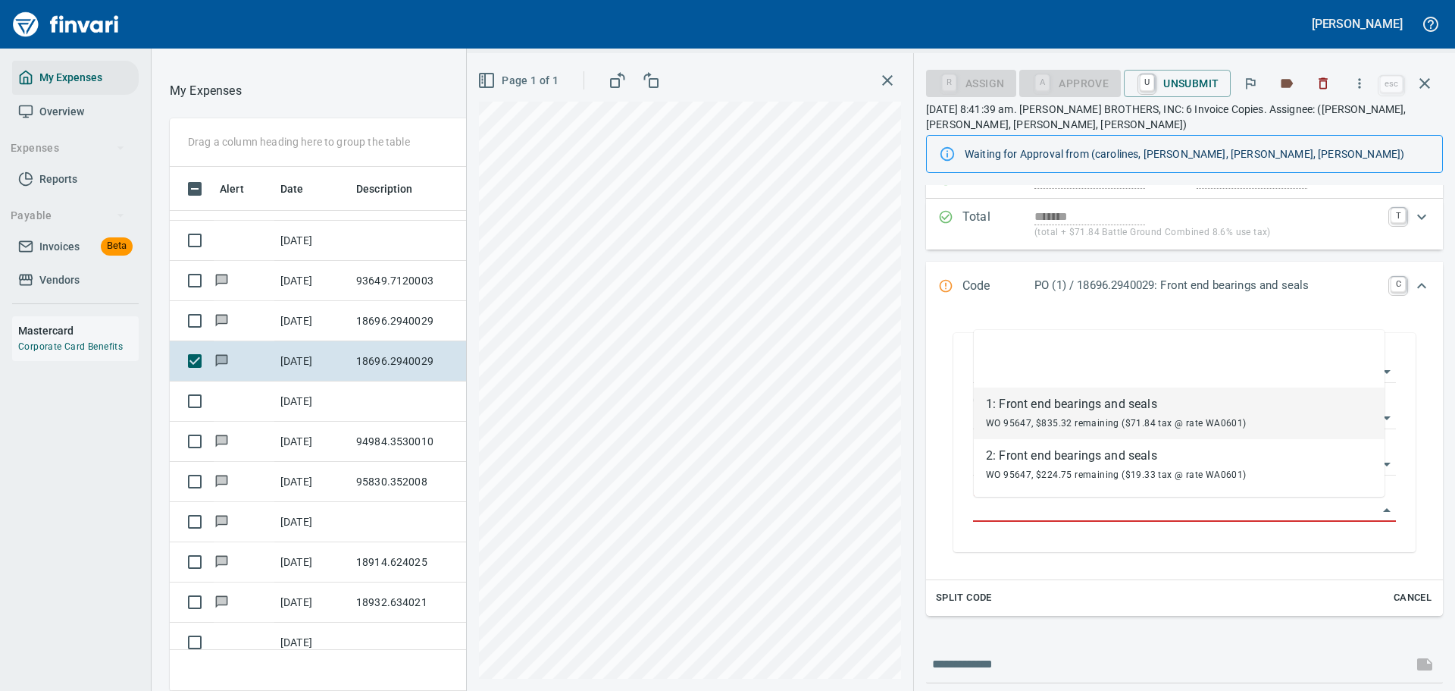
click at [1043, 416] on div "WO 95647, $835.32 remaining ($71.84 tax @ rate WA0601)" at bounding box center [1116, 422] width 261 height 18
type input "**********"
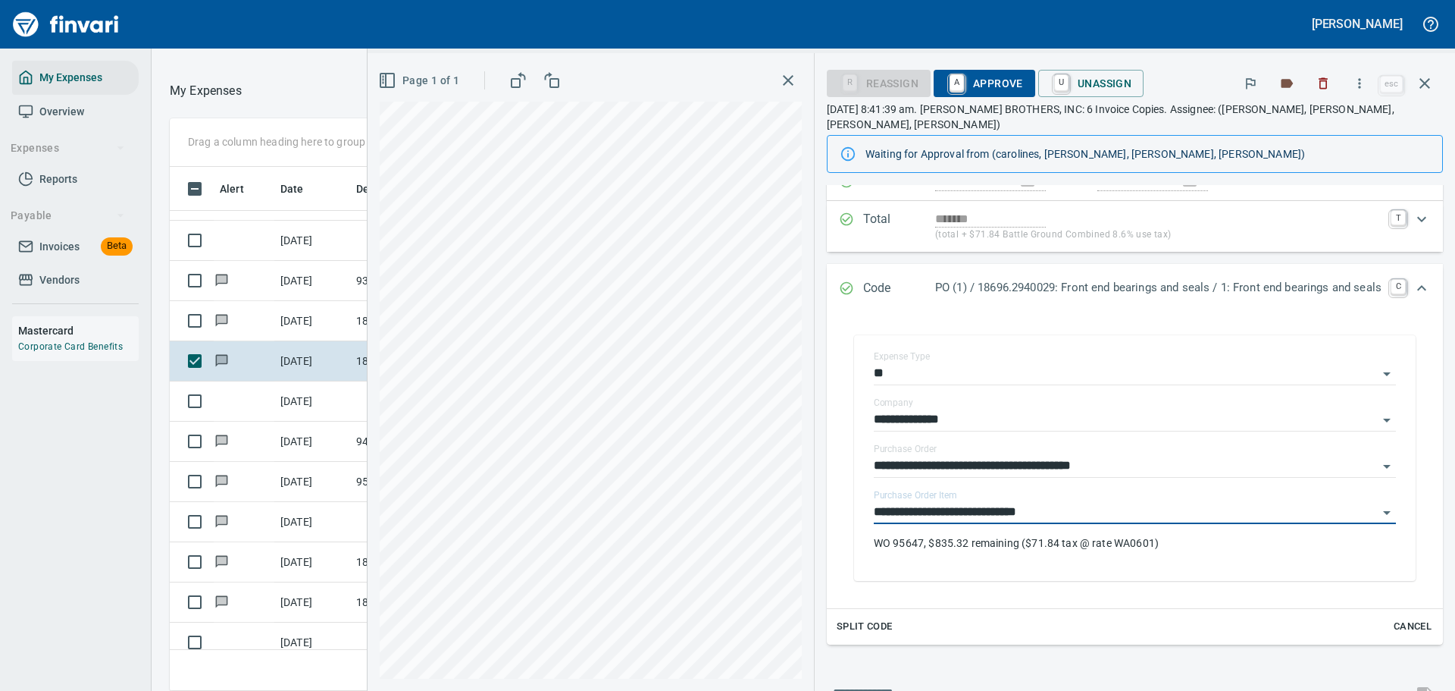
scroll to position [0, 0]
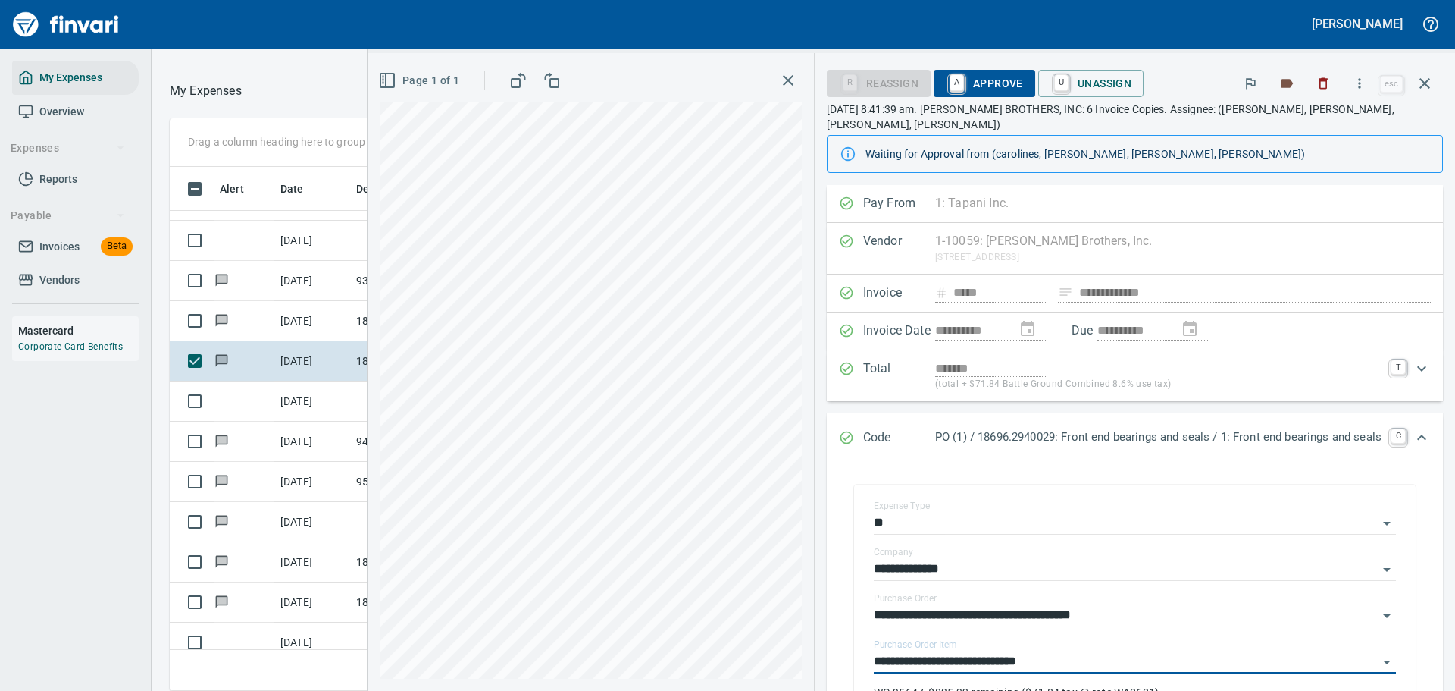
click at [1057, 377] on p "(total + $71.84 Battle Ground Combined 8.6% use tax)" at bounding box center [1158, 384] width 446 height 15
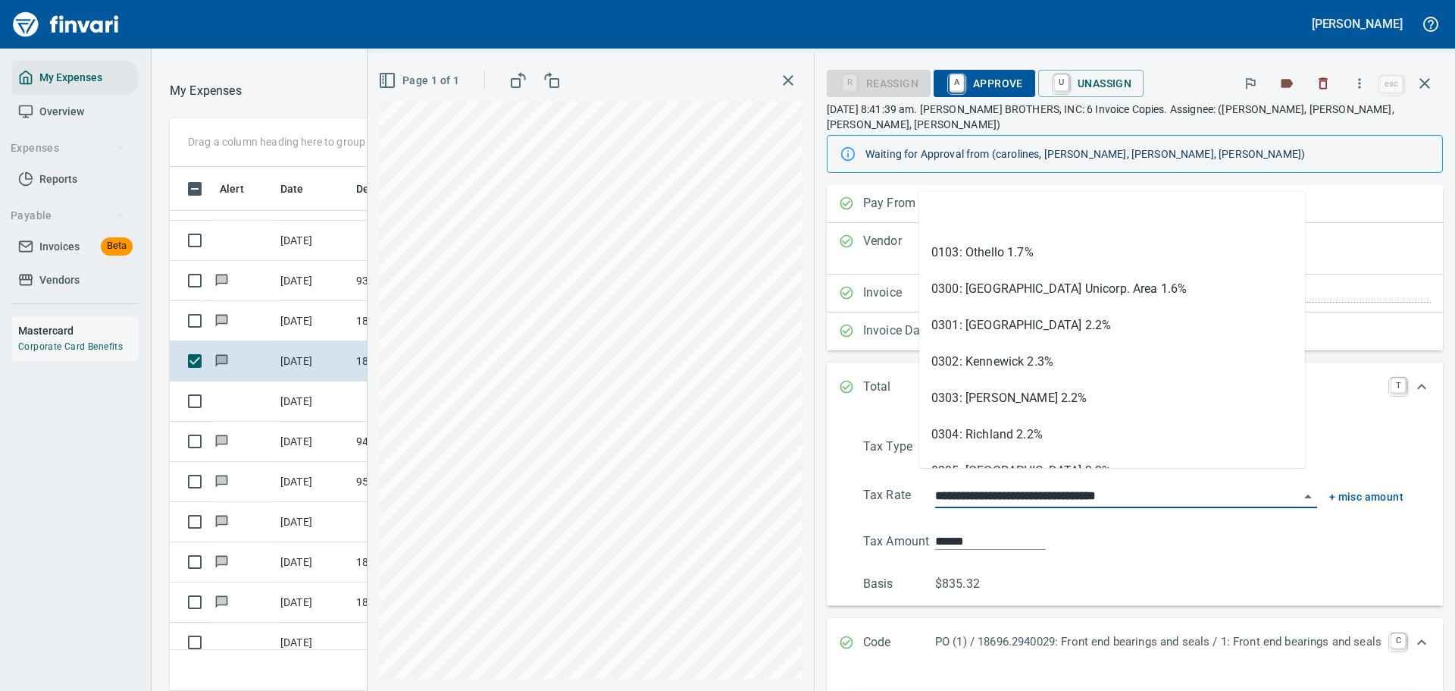
scroll to position [501, 854]
drag, startPoint x: 1173, startPoint y: 484, endPoint x: 819, endPoint y: 467, distance: 353.6
click at [827, 467] on div "**********" at bounding box center [1135, 515] width 616 height 180
click at [1007, 436] on li "0304: Richland 2.2%" at bounding box center [1112, 434] width 386 height 36
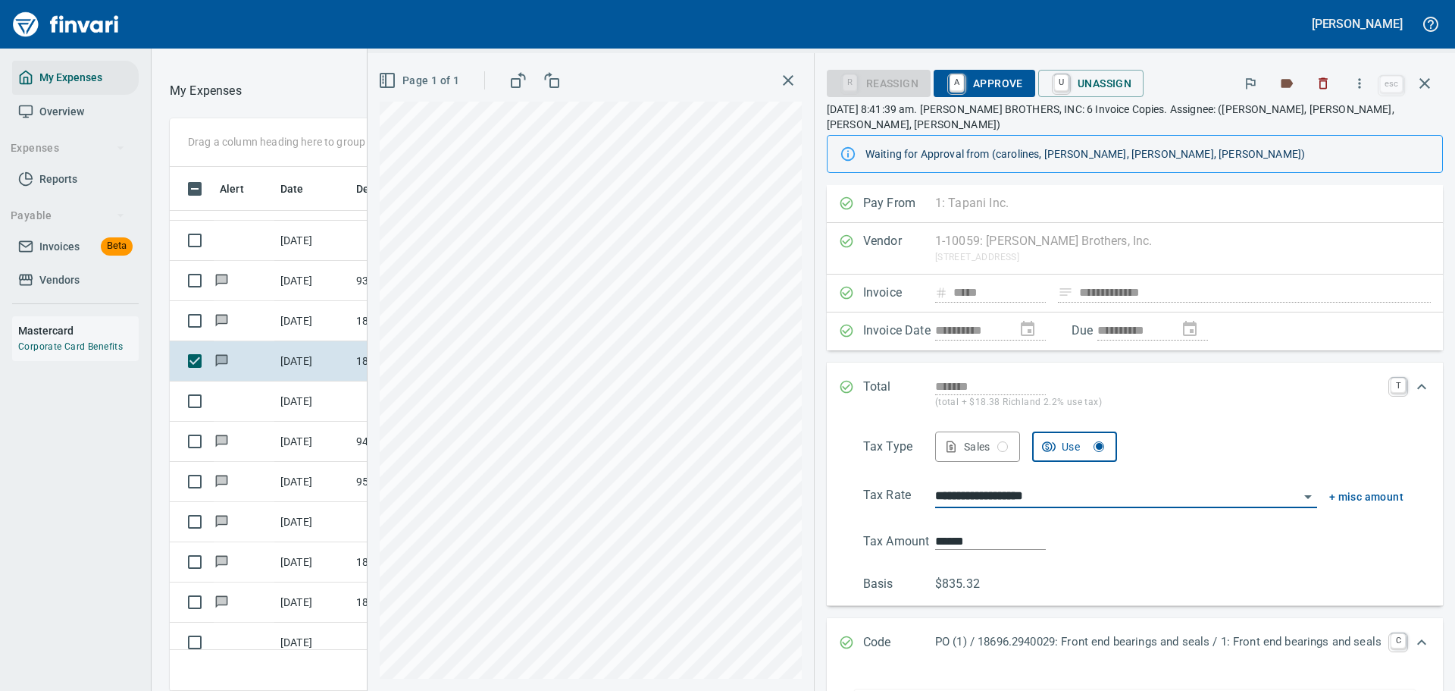
type input "**********"
type input "******"
click at [919, 486] on p "Tax Rate" at bounding box center [899, 497] width 72 height 22
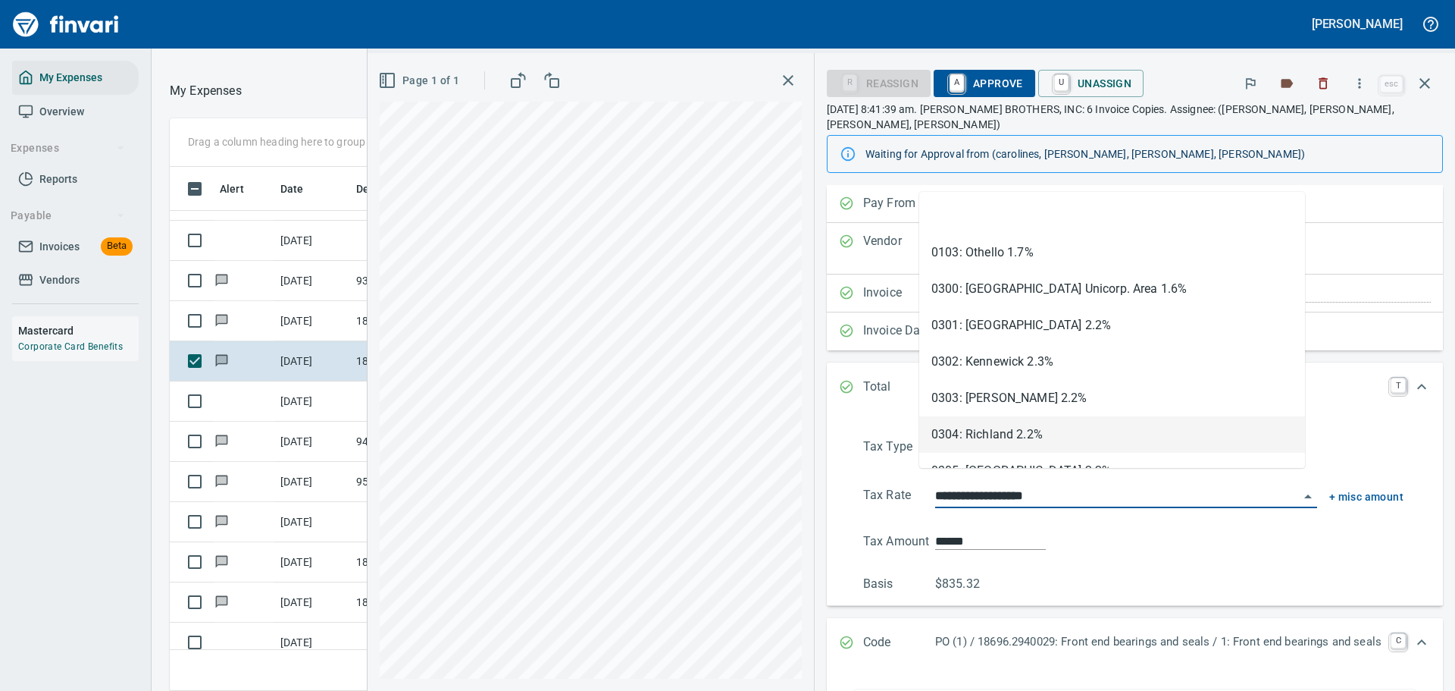
click at [935, 486] on input "**********" at bounding box center [1117, 496] width 364 height 21
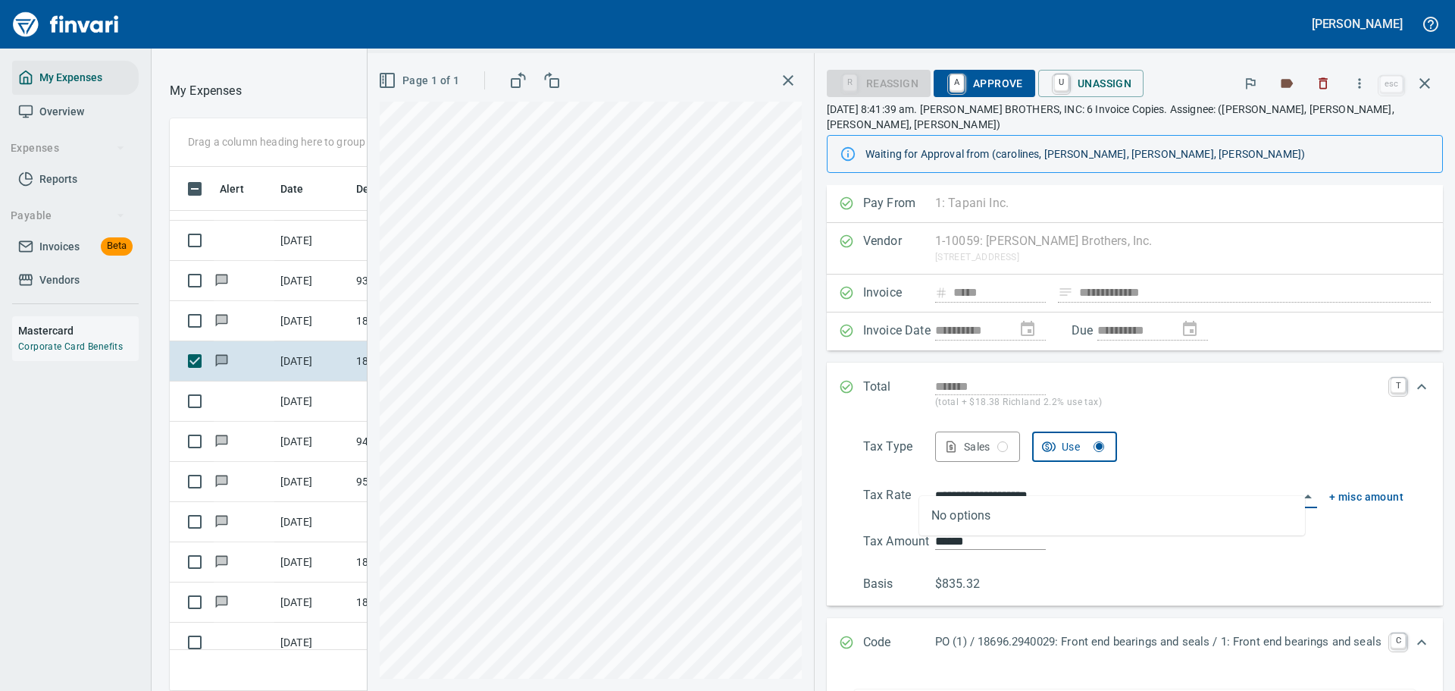
type input "**********"
drag, startPoint x: 1061, startPoint y: 482, endPoint x: 911, endPoint y: 488, distance: 150.2
click at [911, 488] on div "**********" at bounding box center [1133, 497] width 540 height 22
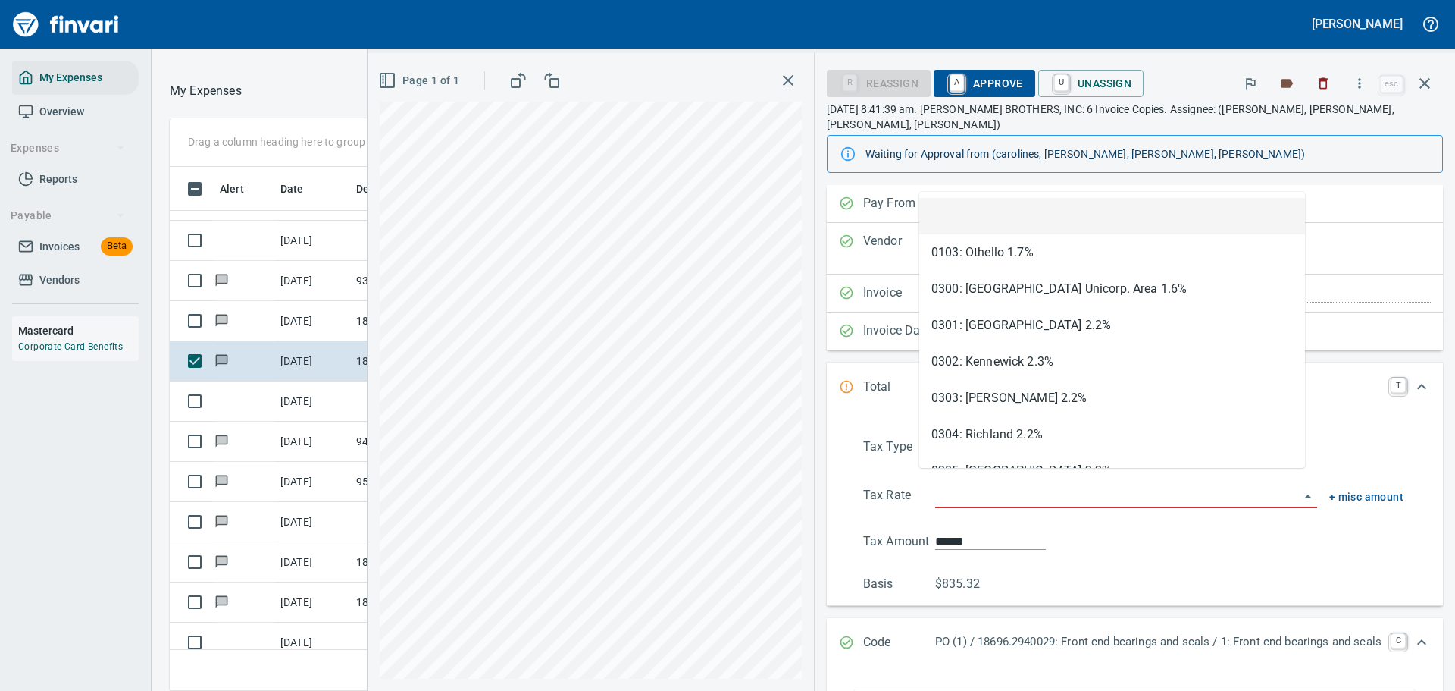
type input "*****"
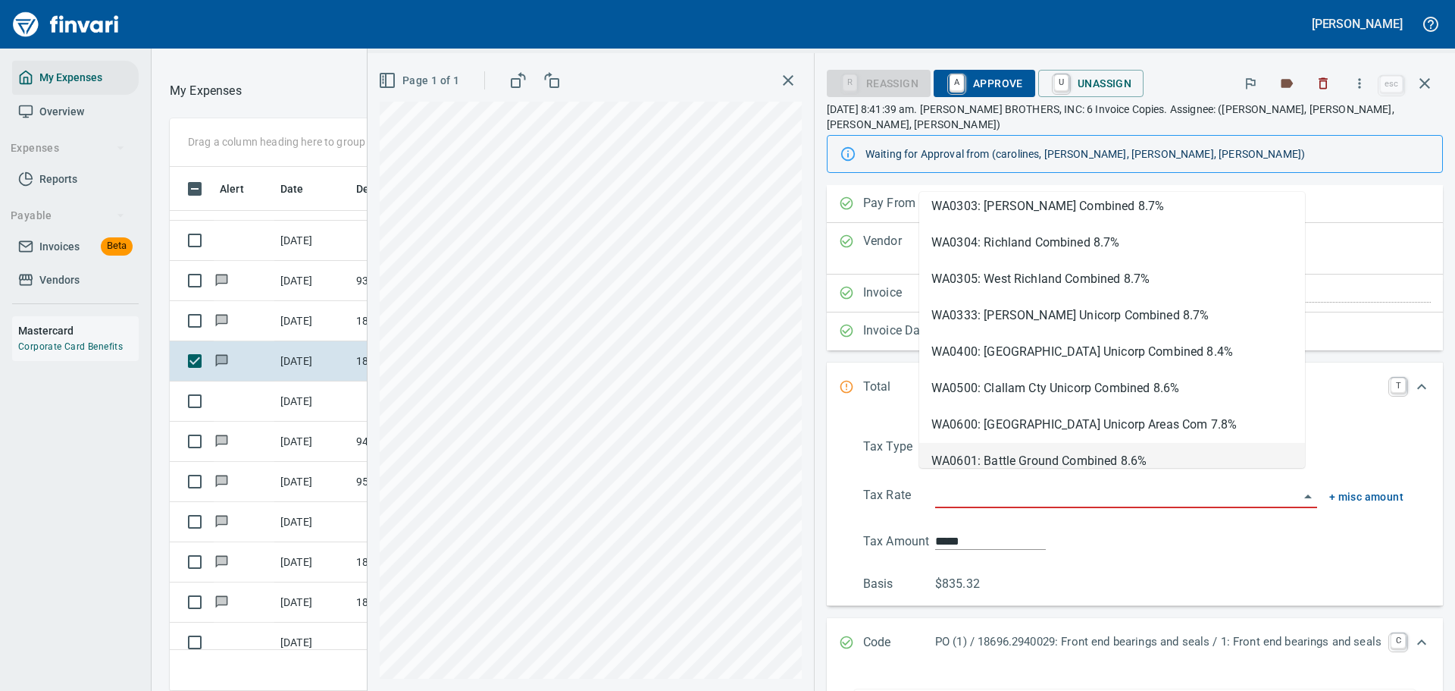
scroll to position [4776, 0]
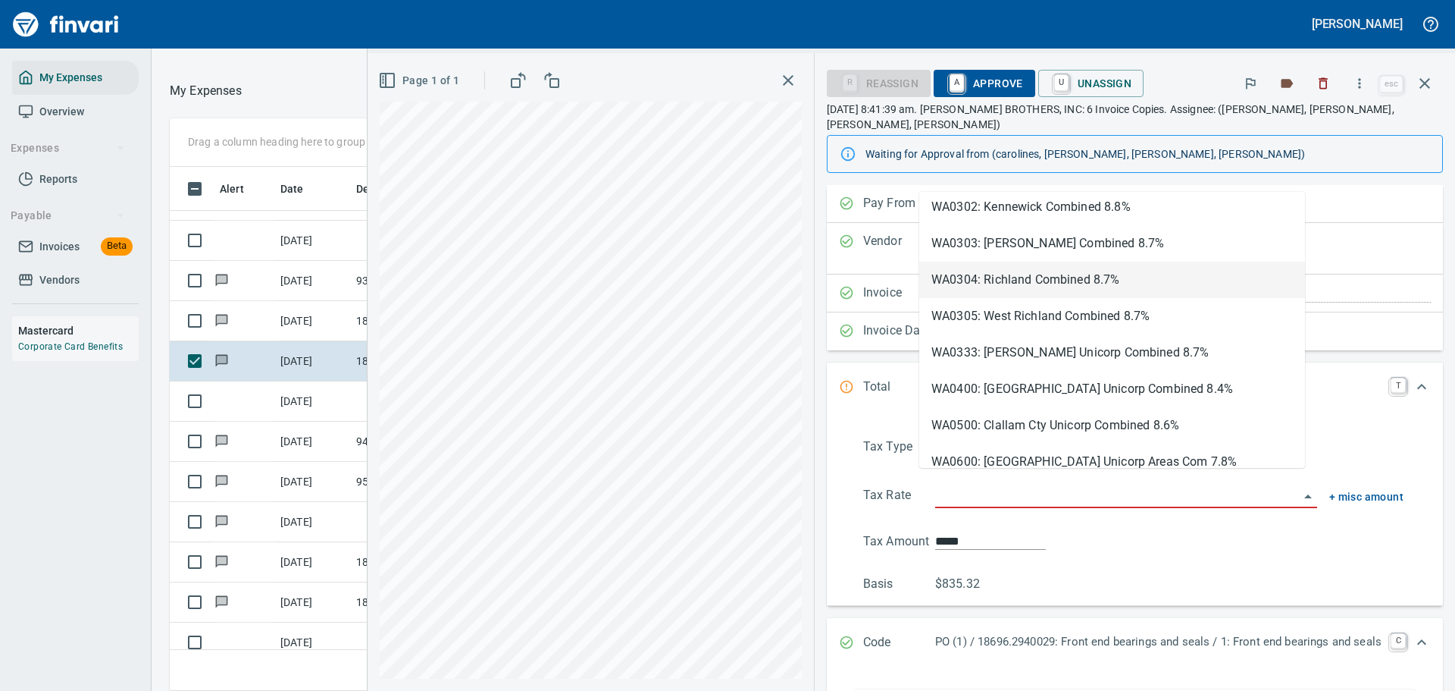
click at [1016, 277] on li "WA0304: Richland Combined 8.7%" at bounding box center [1112, 280] width 386 height 36
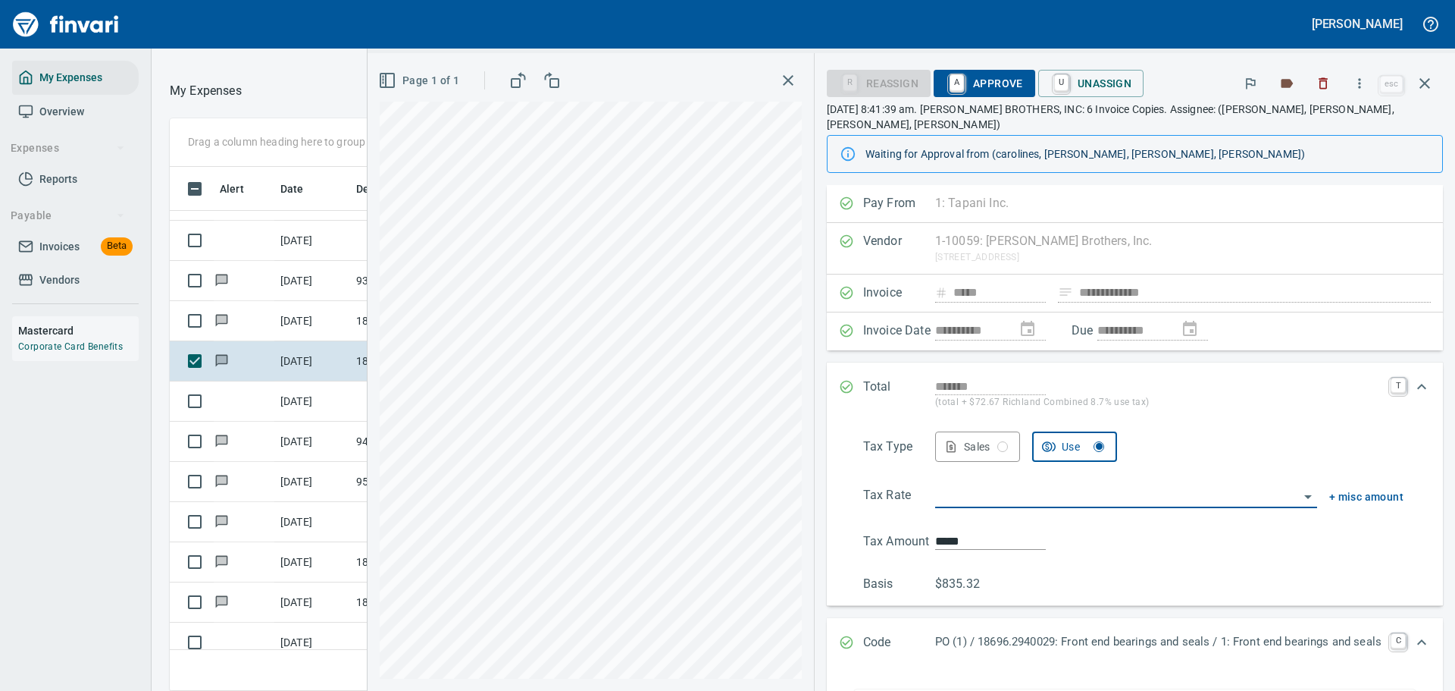
type input "**********"
type input "******"
type input "**********"
click at [1316, 377] on icon "Expand" at bounding box center [1422, 386] width 18 height 18
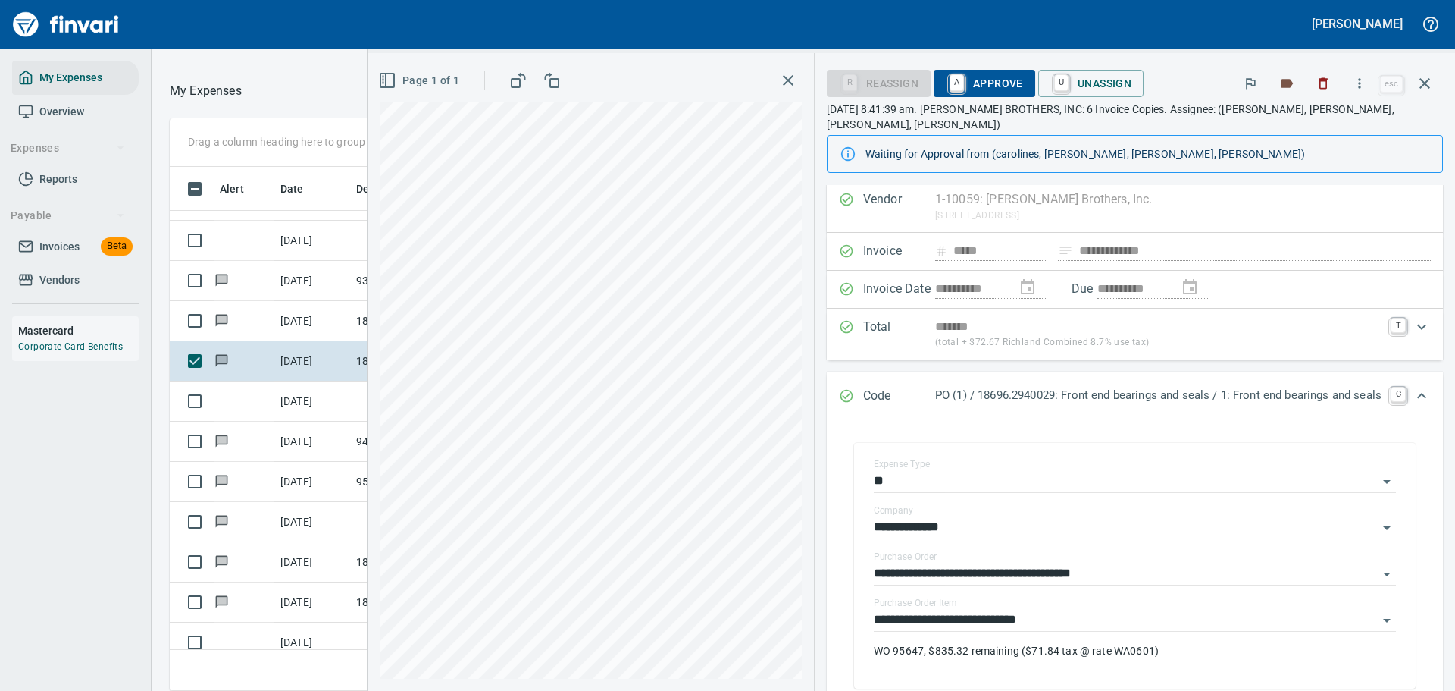
scroll to position [0, 0]
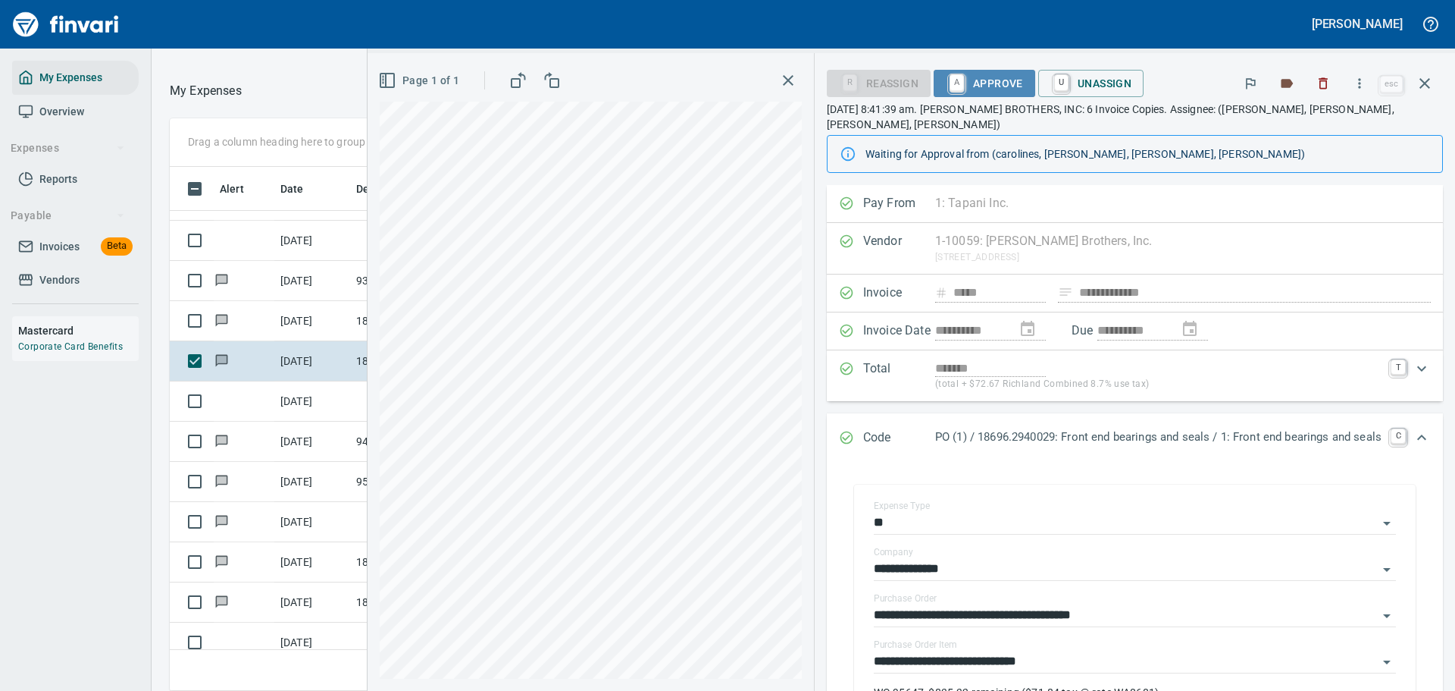
click at [954, 83] on span "A Approve" at bounding box center [984, 83] width 77 height 26
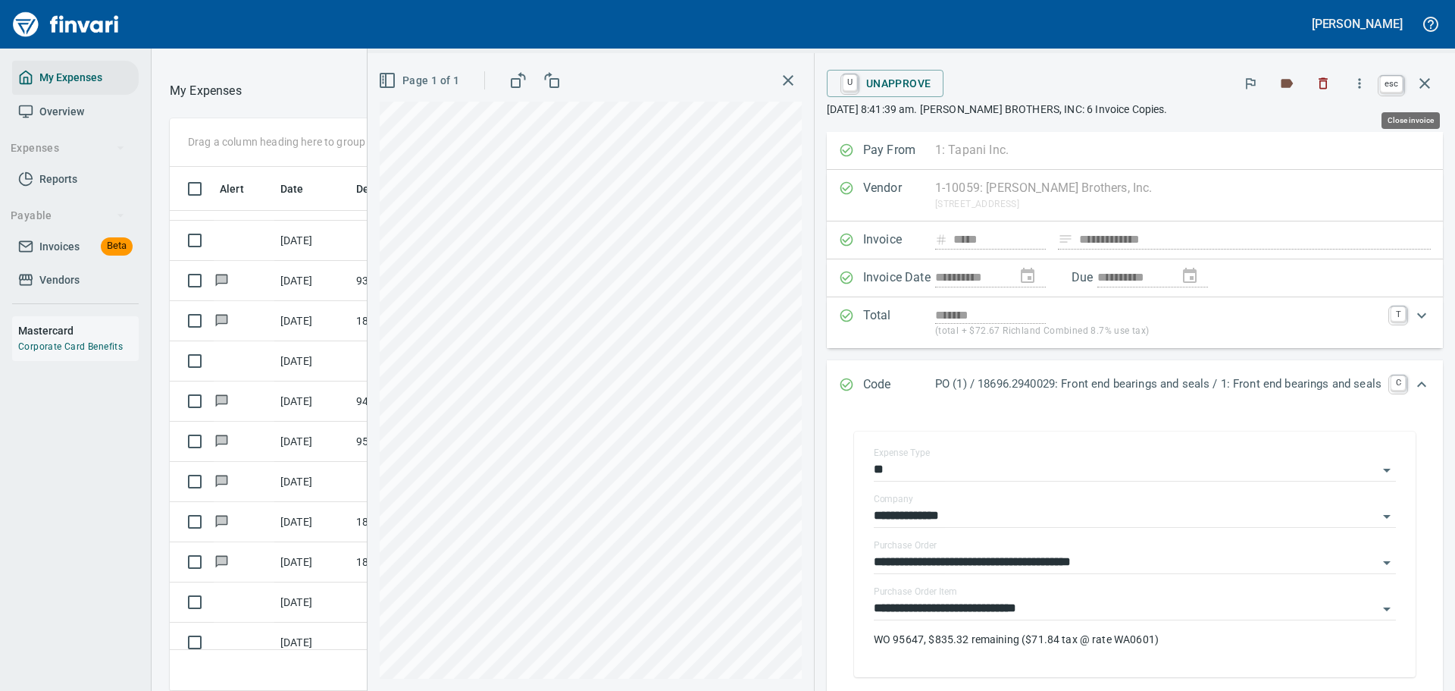
scroll to position [501, 854]
click at [1316, 69] on button "button" at bounding box center [1425, 83] width 36 height 36
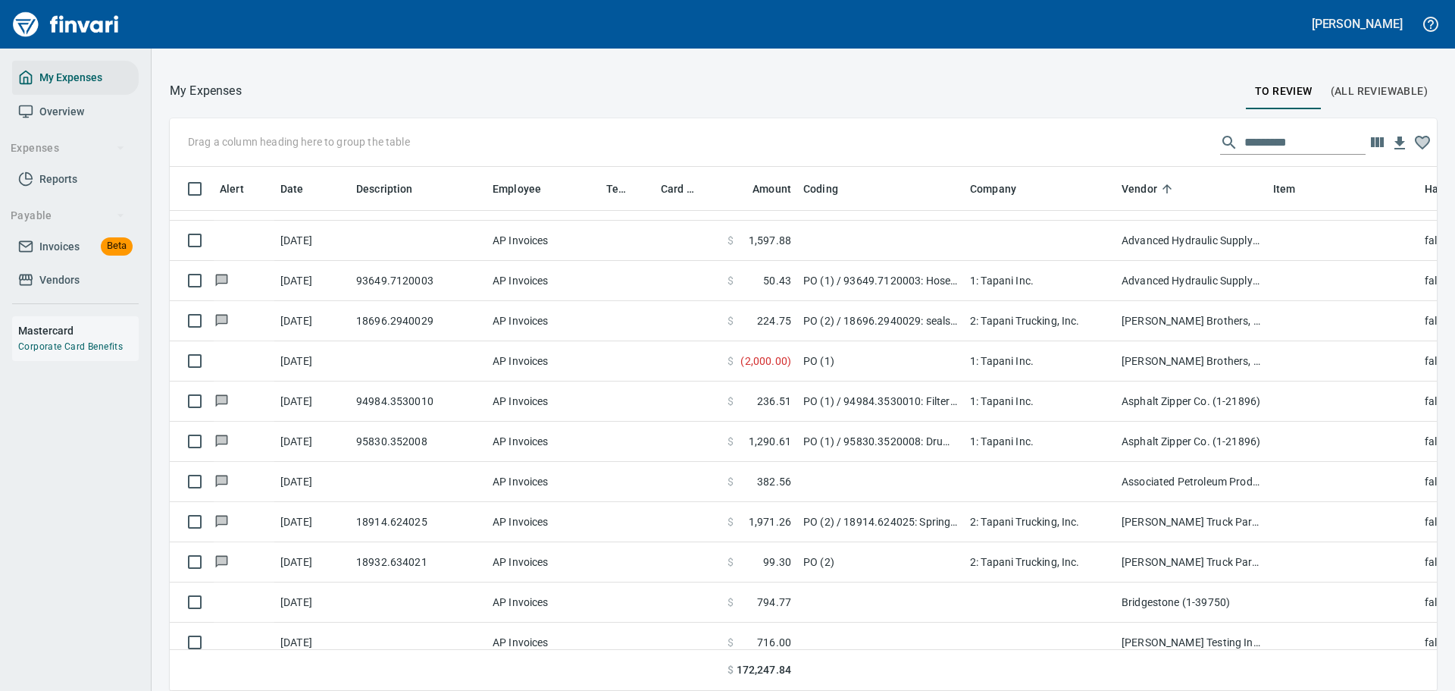
scroll to position [501, 1231]
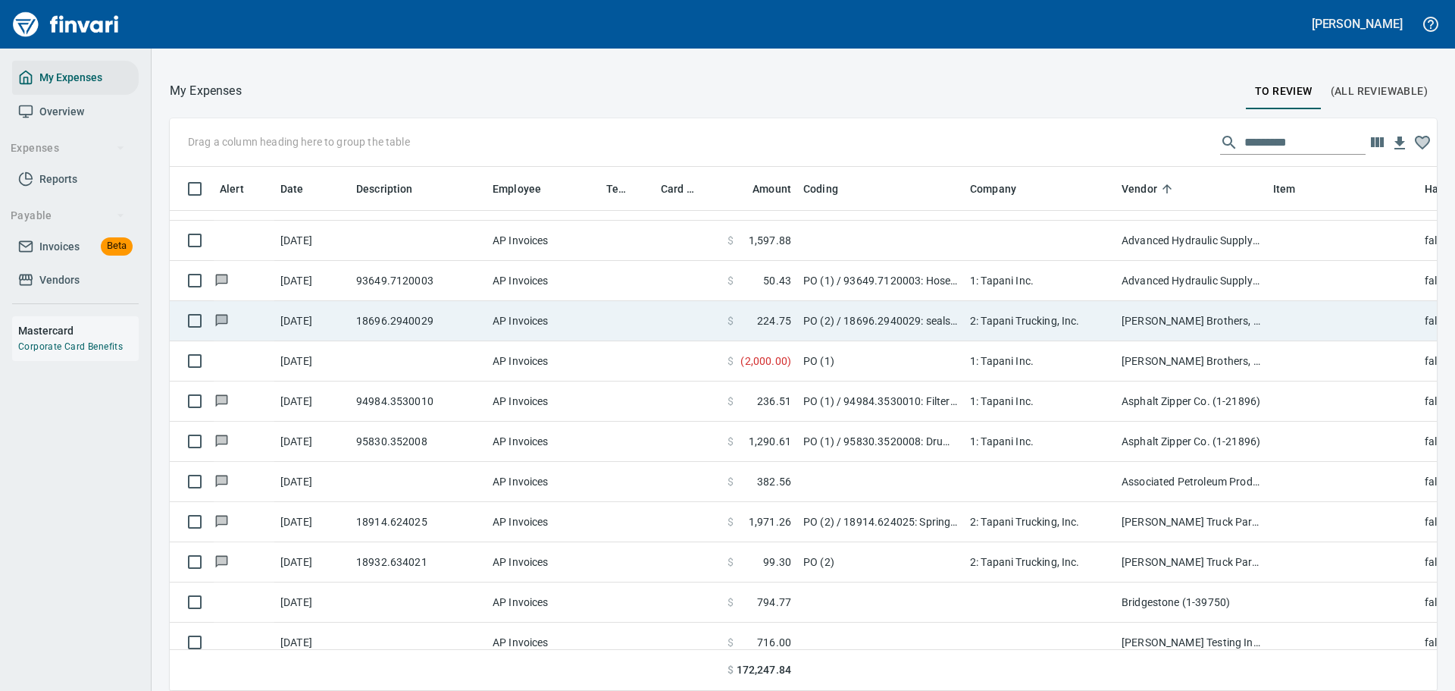
click at [874, 321] on td "PO (2) / 18696.2940029: seals, bearings fron axle" at bounding box center [880, 321] width 167 height 40
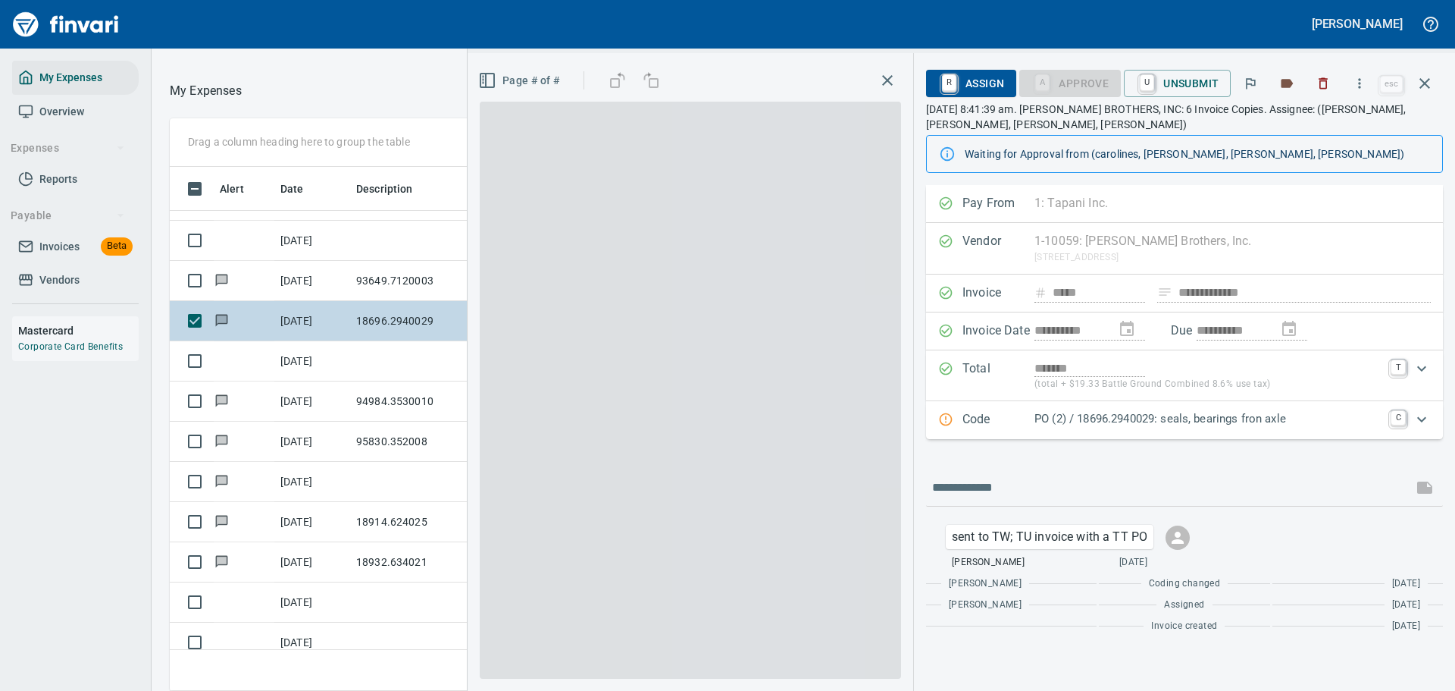
scroll to position [501, 854]
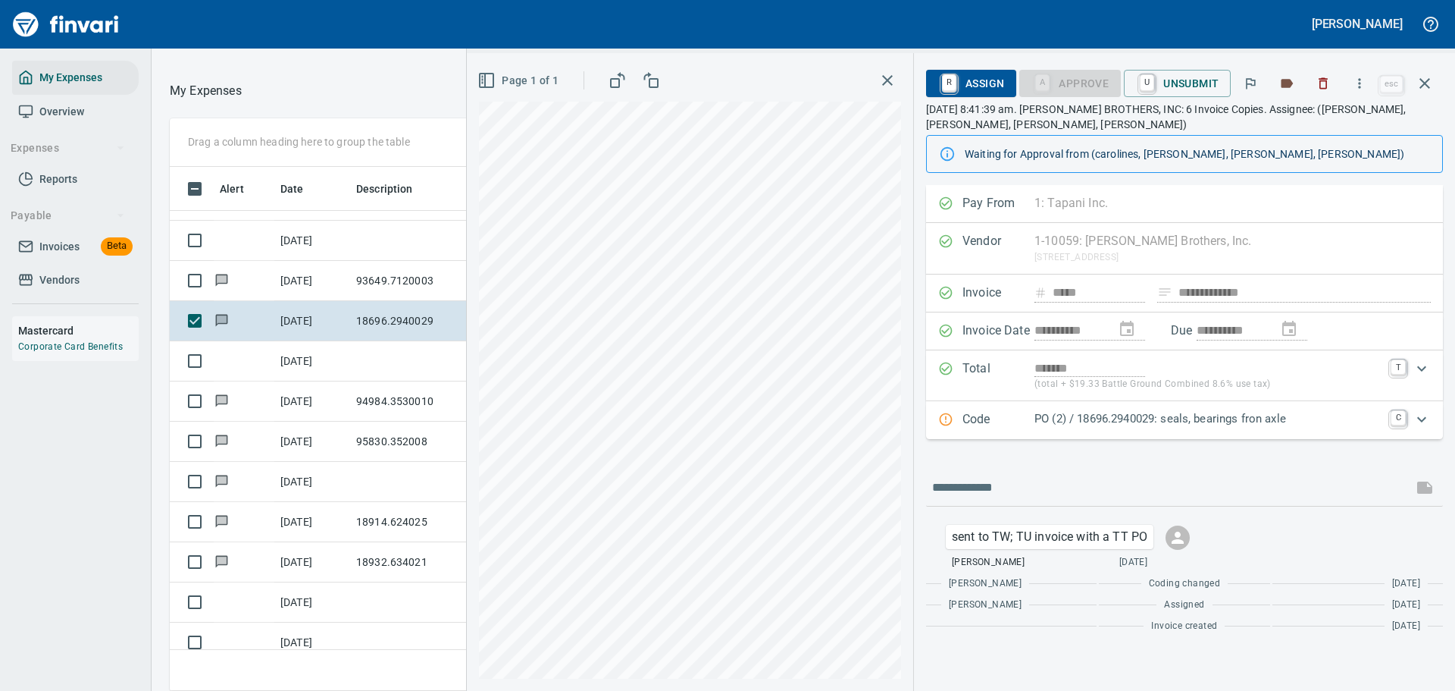
click at [1117, 428] on div "PO (2) / 18696.2940029: seals, bearings fron axle" at bounding box center [1208, 420] width 347 height 20
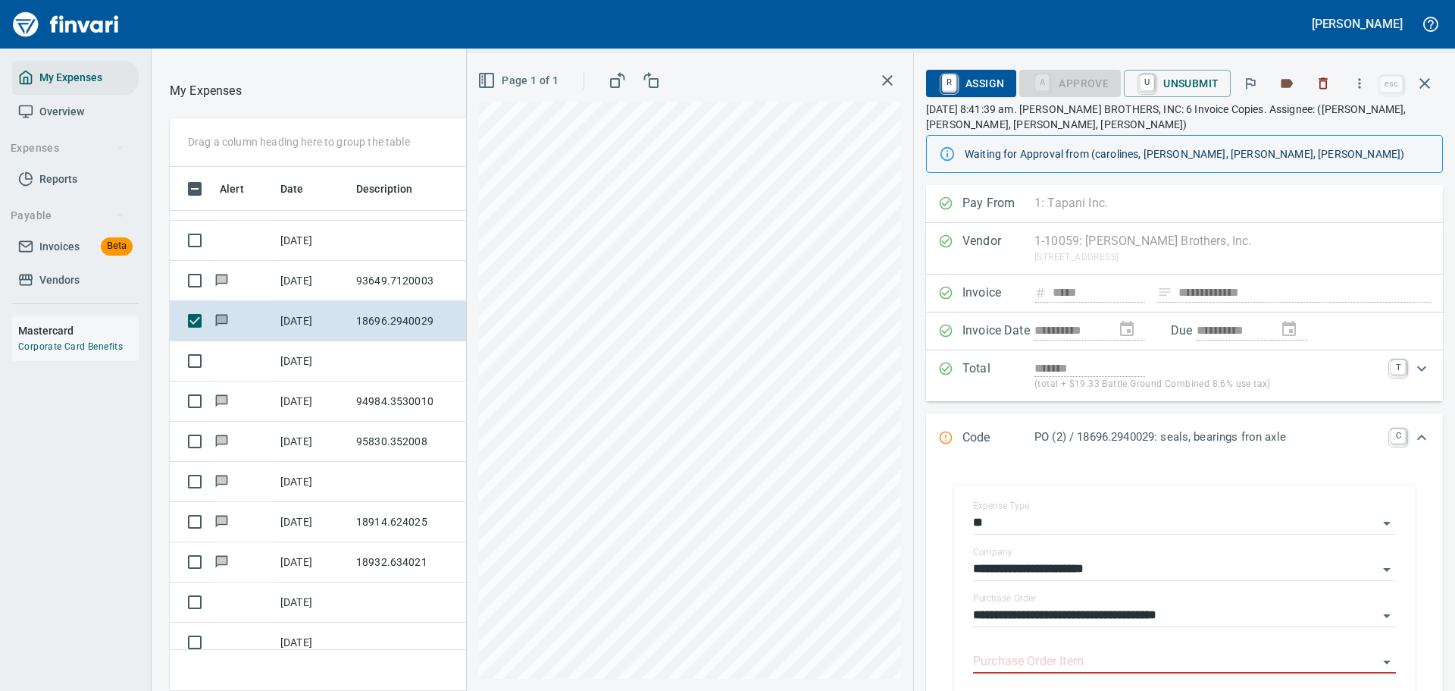
scroll to position [76, 0]
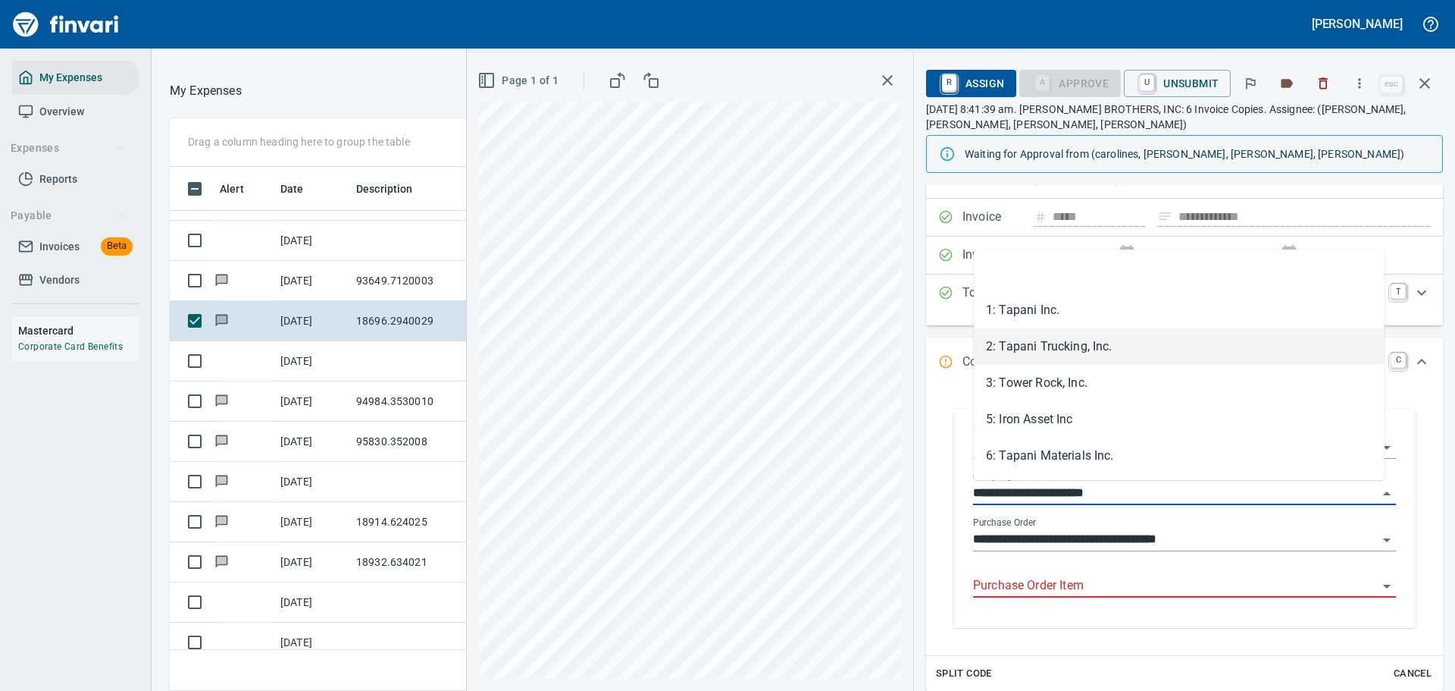
click at [1041, 492] on input "**********" at bounding box center [1175, 493] width 405 height 21
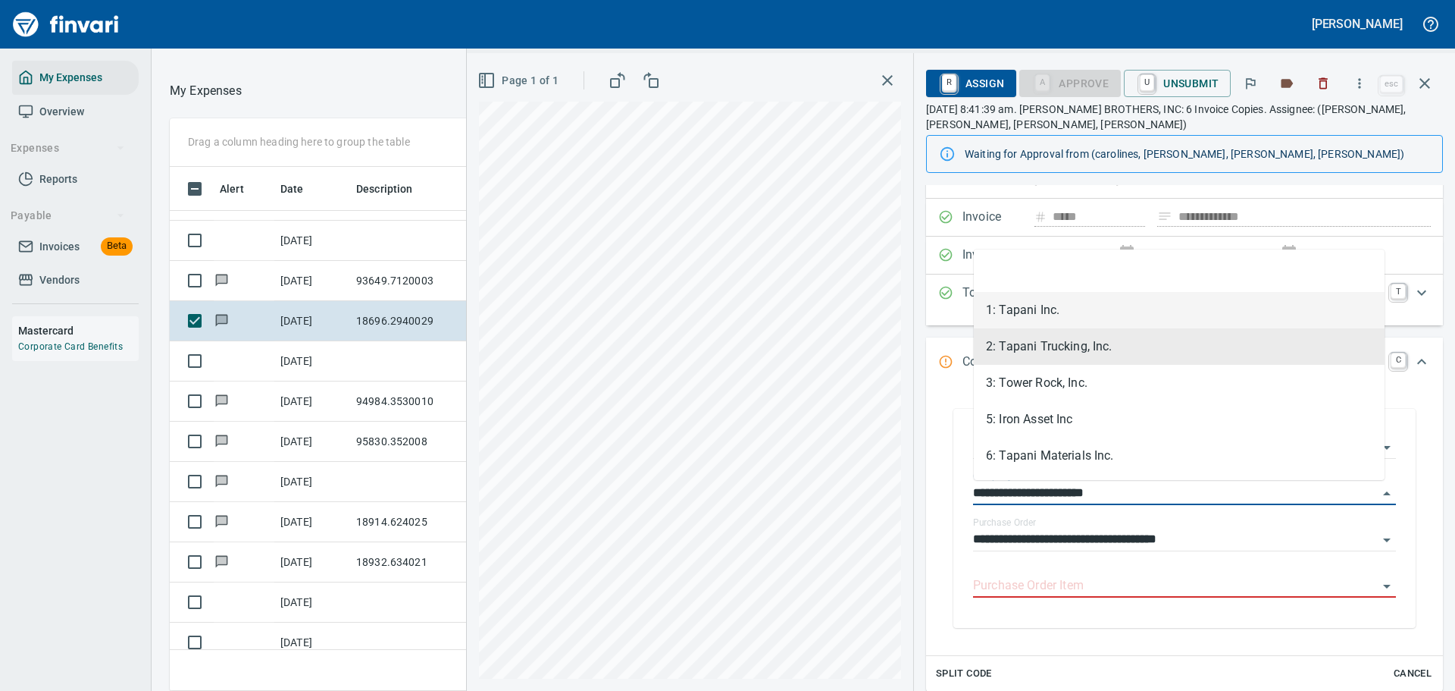
click at [1032, 308] on li "1: Tapani Inc." at bounding box center [1179, 310] width 411 height 36
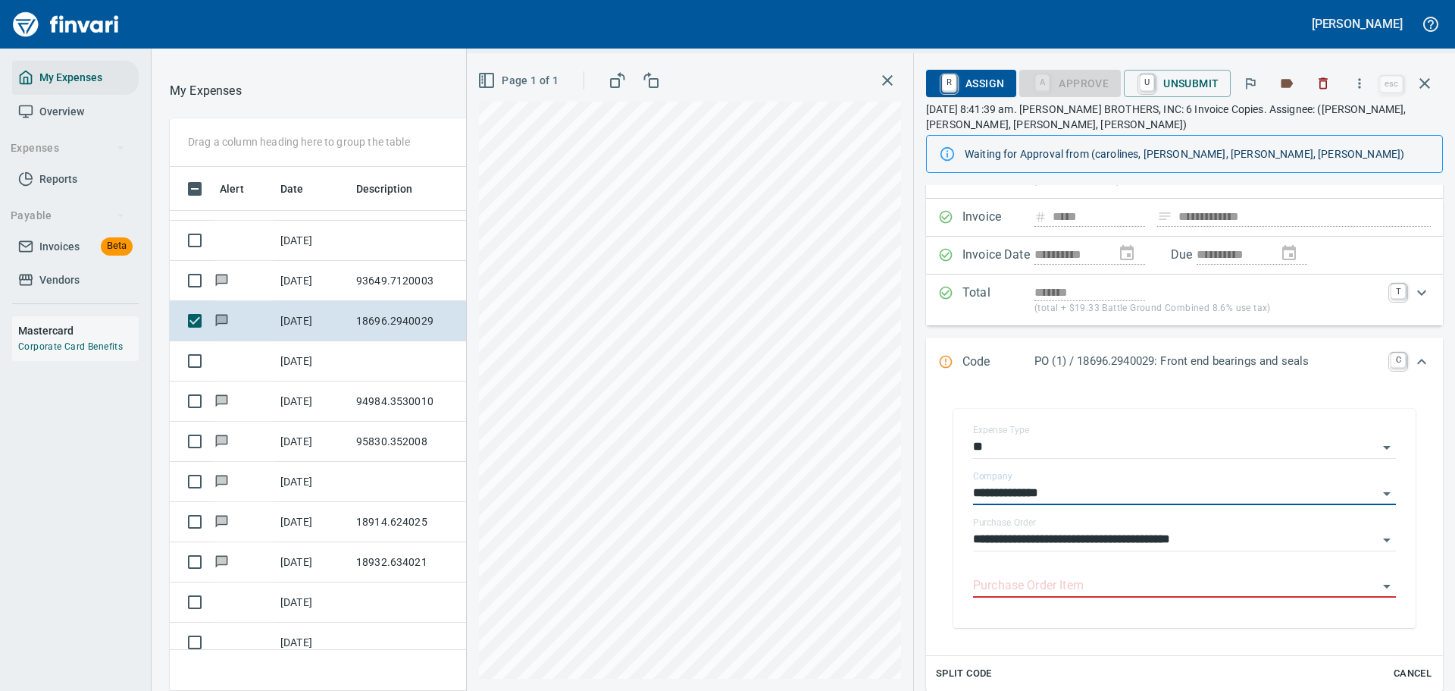
type input "**********"
click at [1017, 589] on input "Purchase Order Item" at bounding box center [1175, 585] width 405 height 21
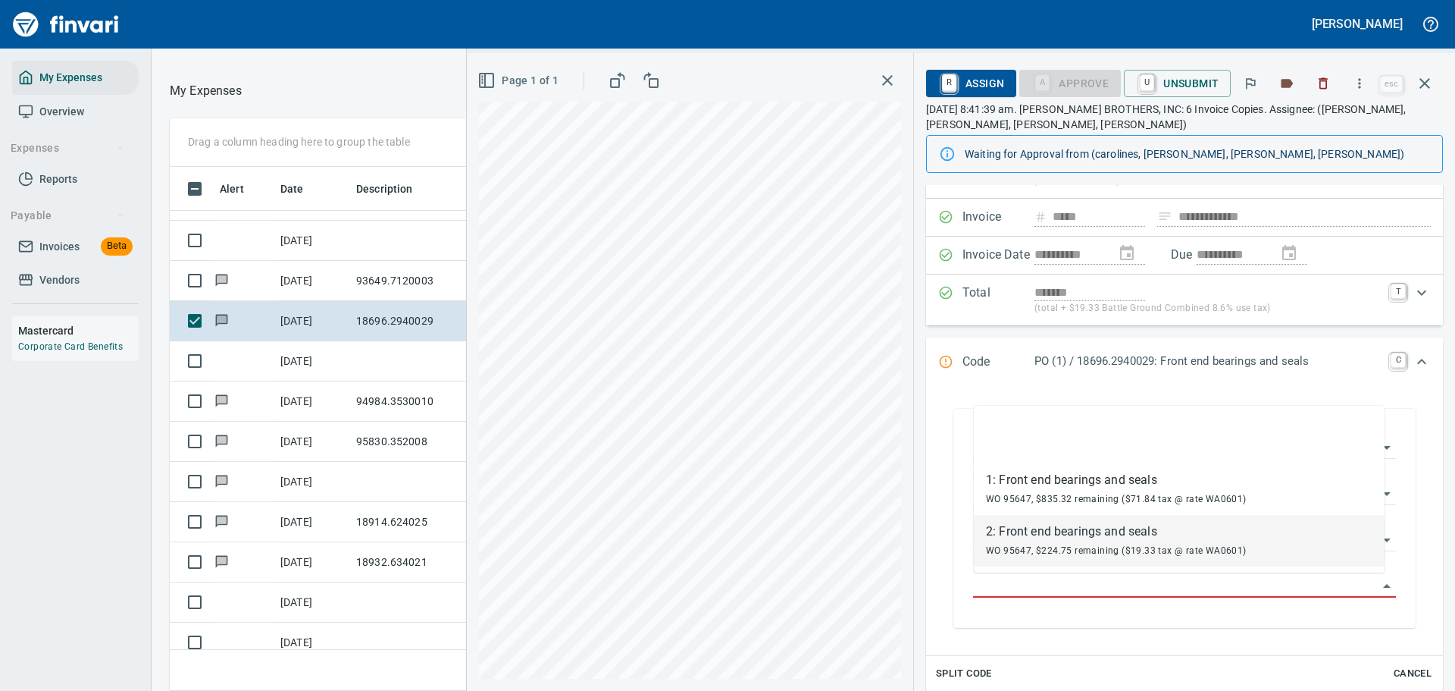
click at [1051, 556] on div "WO 95647, $224.75 remaining ($19.33 tax @ rate WA0601)" at bounding box center [1116, 549] width 261 height 18
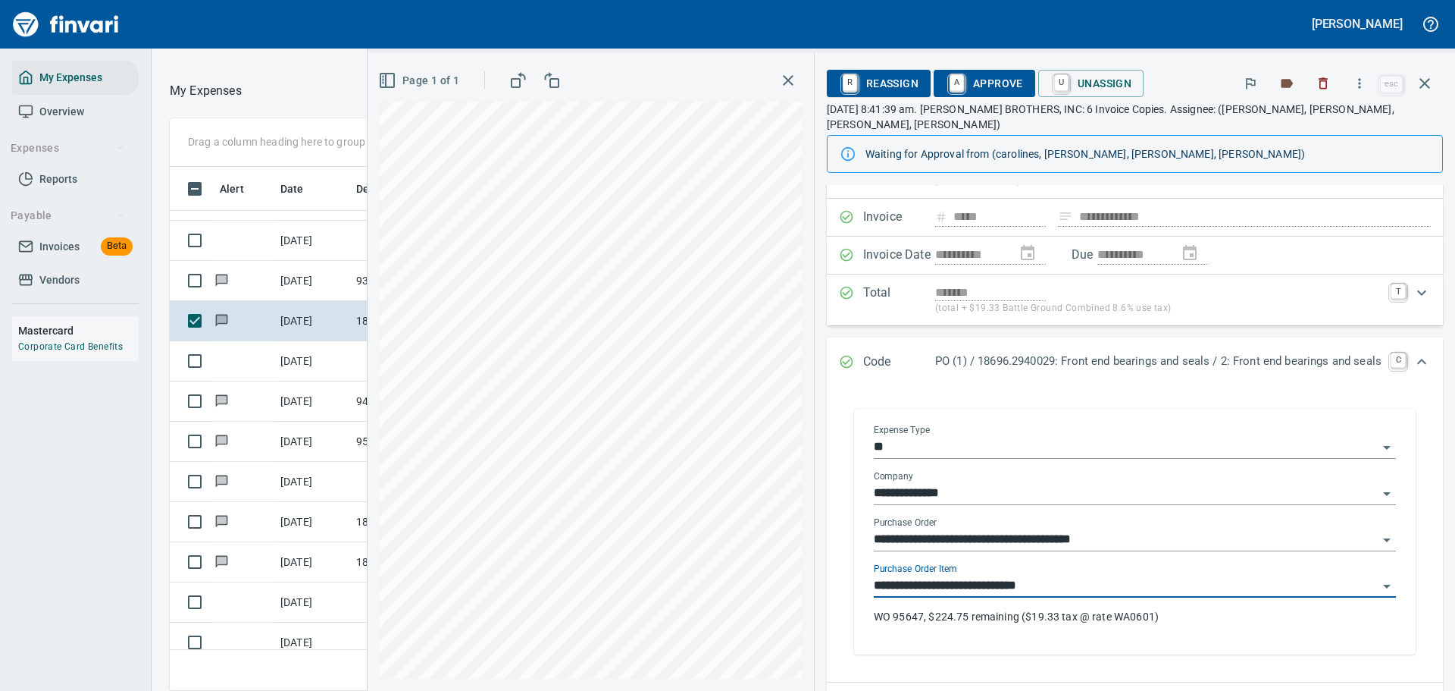
type input "**********"
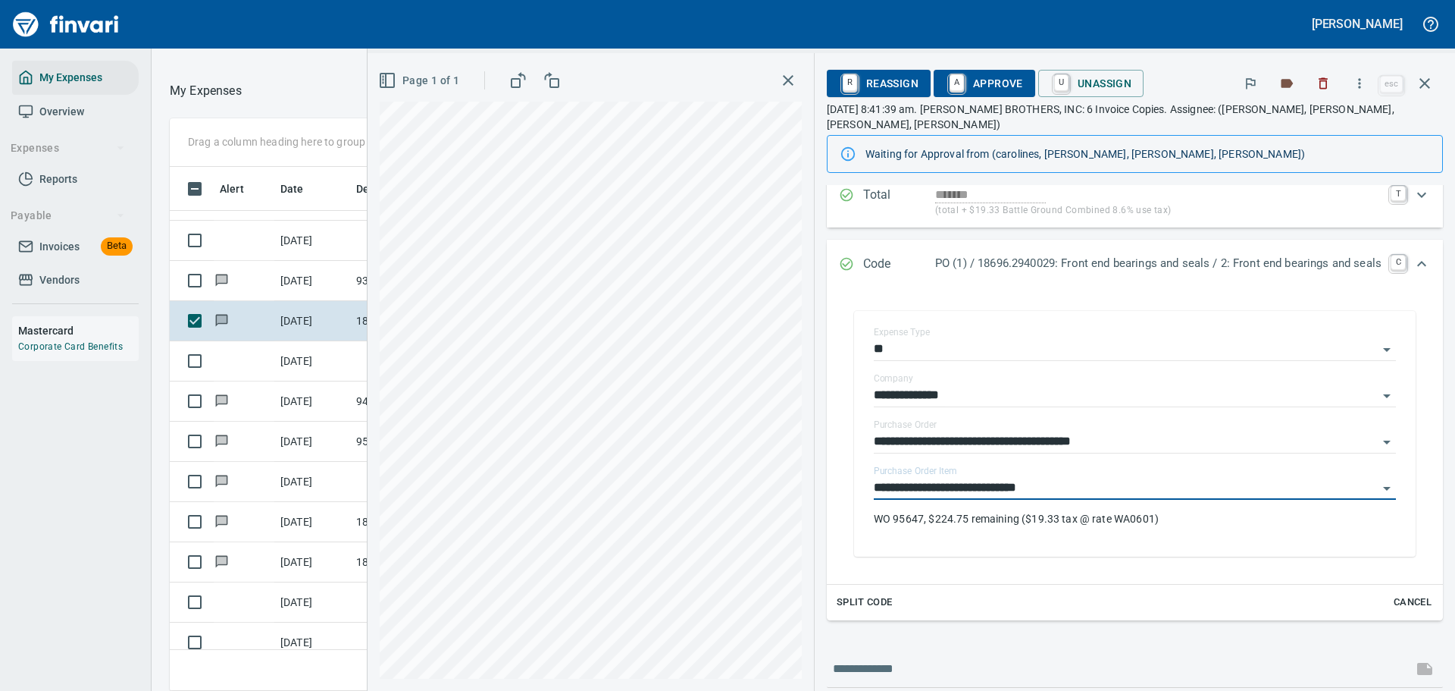
scroll to position [0, 0]
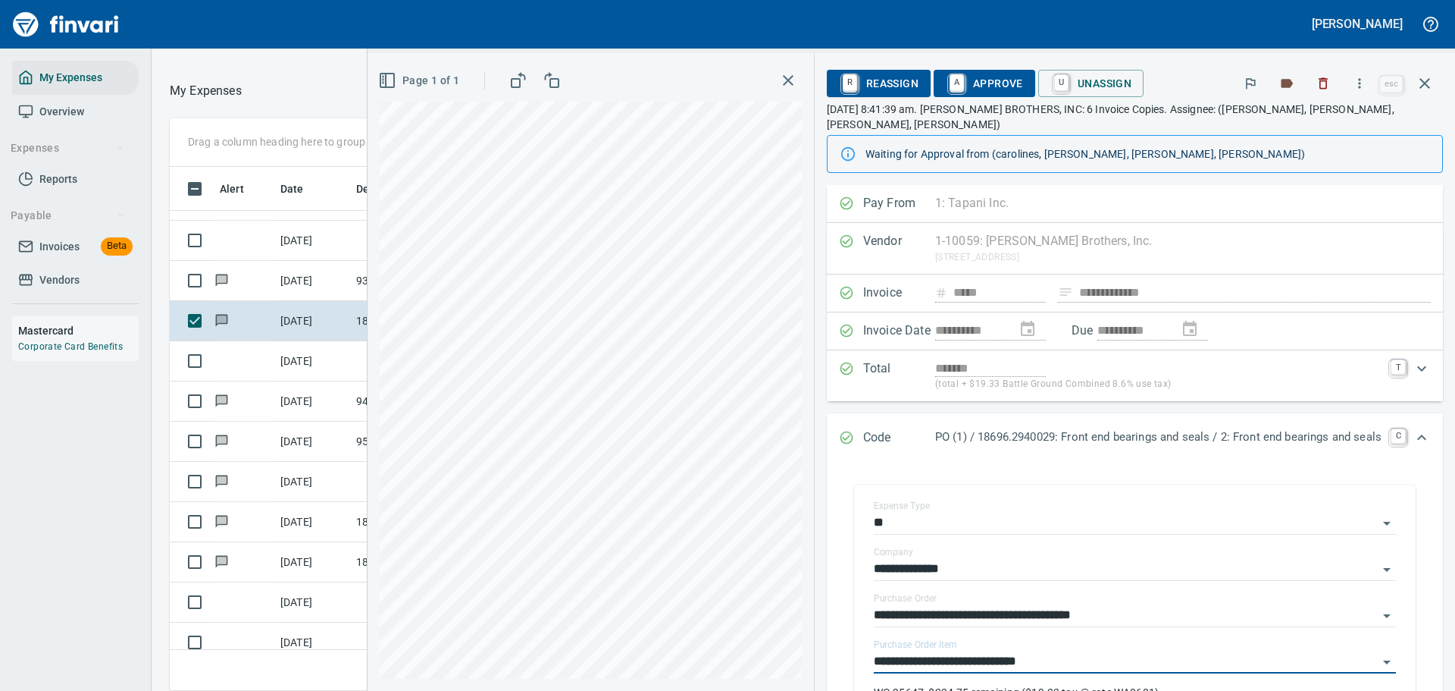
click at [966, 84] on span "A Approve" at bounding box center [984, 83] width 77 height 26
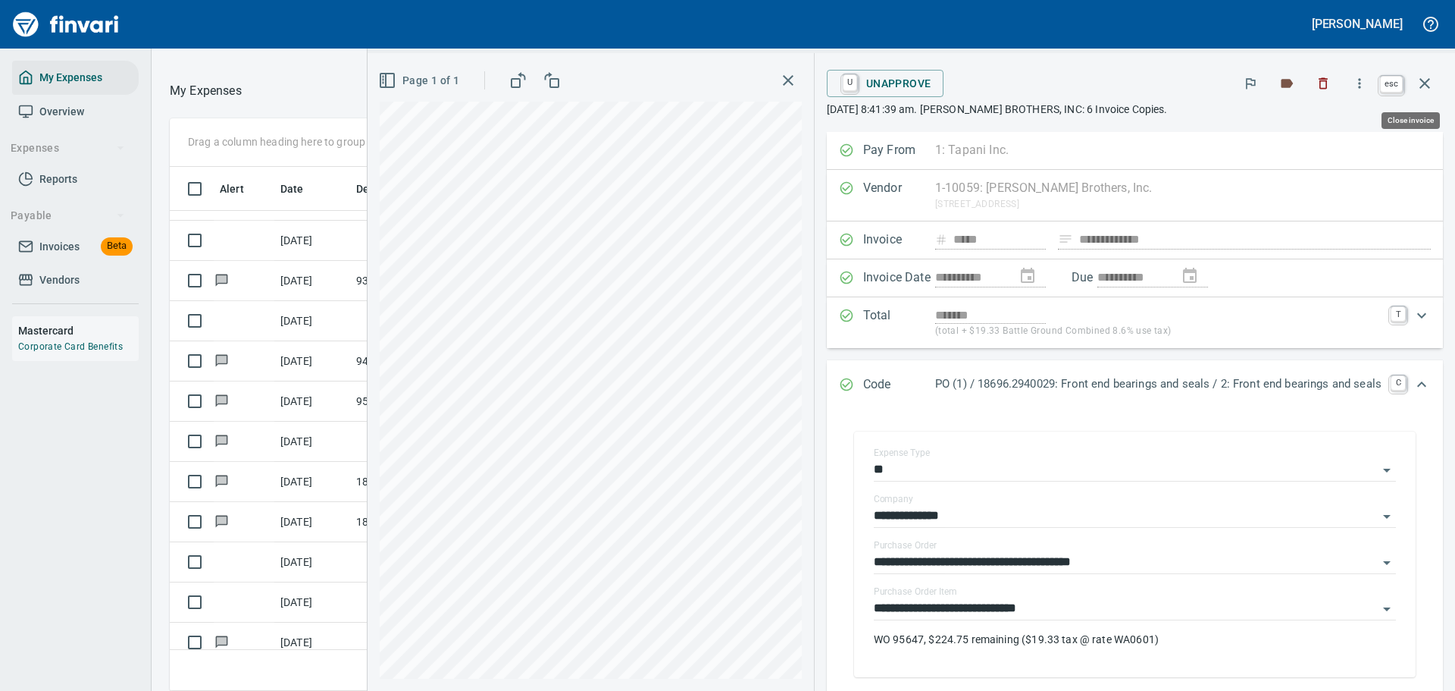
scroll to position [501, 854]
click at [1316, 86] on icon "button" at bounding box center [1425, 83] width 18 height 18
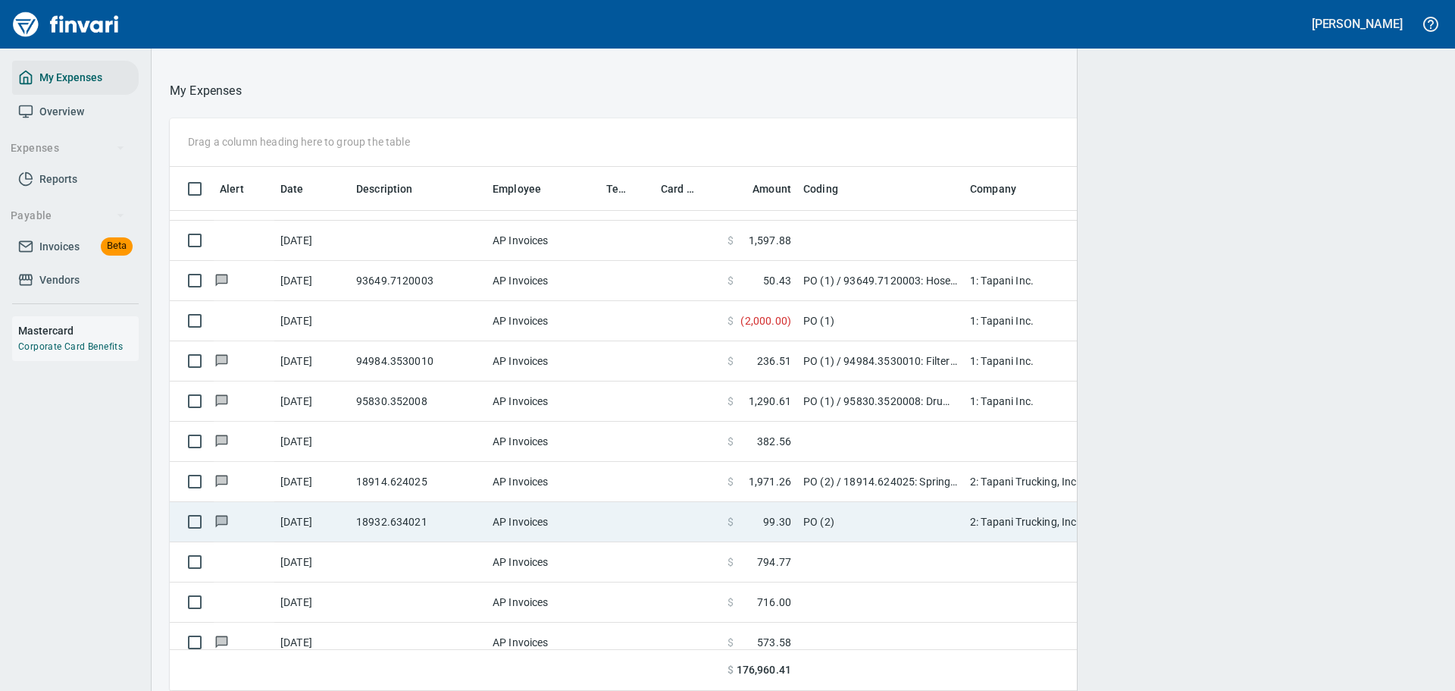
scroll to position [501, 1233]
